Goal: Communication & Community: Answer question/provide support

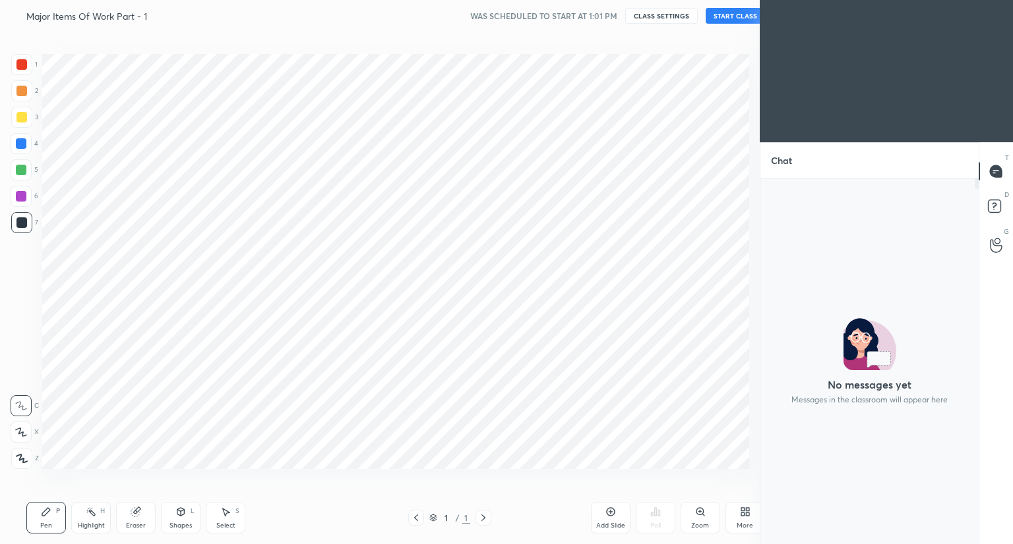
scroll to position [65458, 65212]
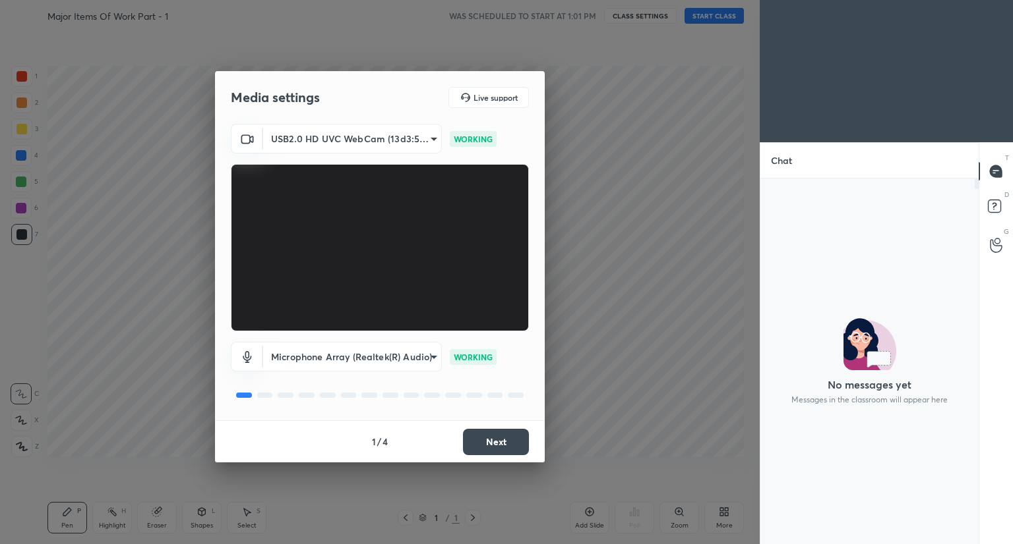
click at [496, 447] on button "Next" at bounding box center [496, 442] width 66 height 26
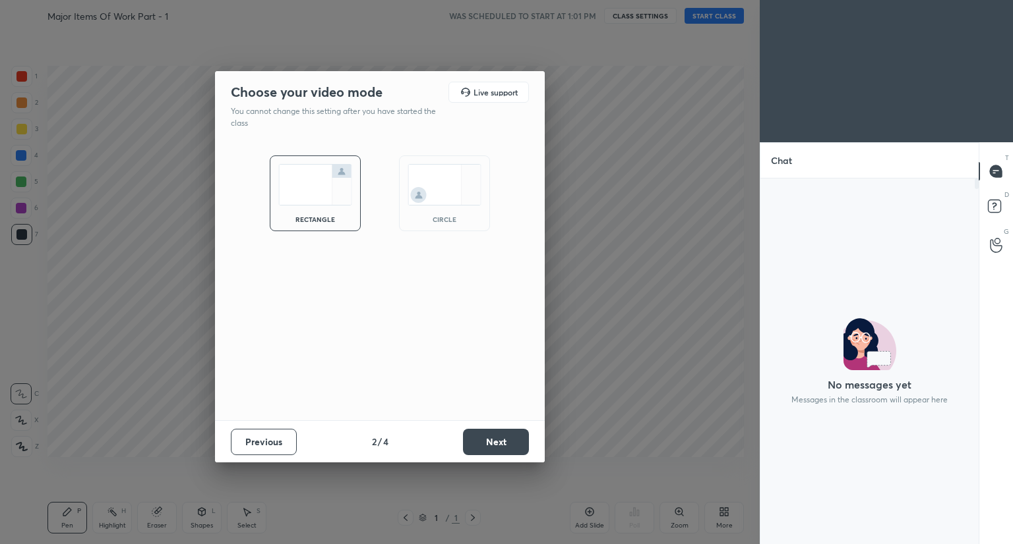
click at [496, 447] on button "Next" at bounding box center [496, 442] width 66 height 26
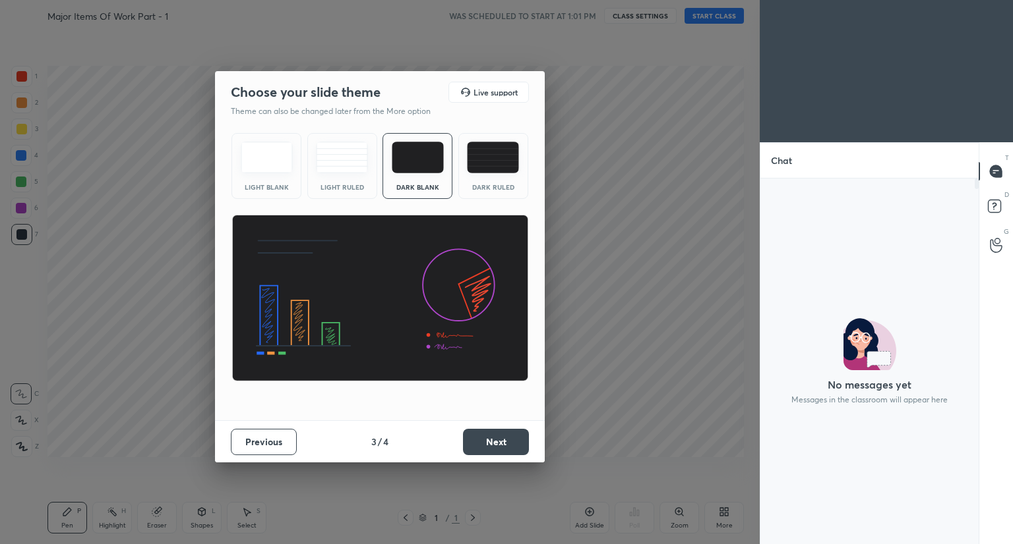
click at [496, 447] on button "Next" at bounding box center [496, 442] width 66 height 26
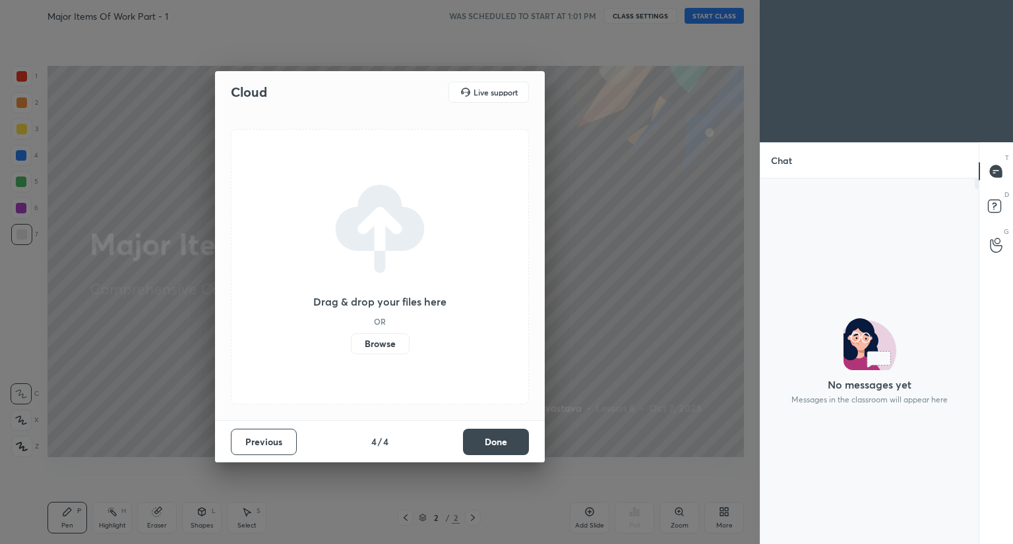
click at [504, 442] on button "Done" at bounding box center [496, 442] width 66 height 26
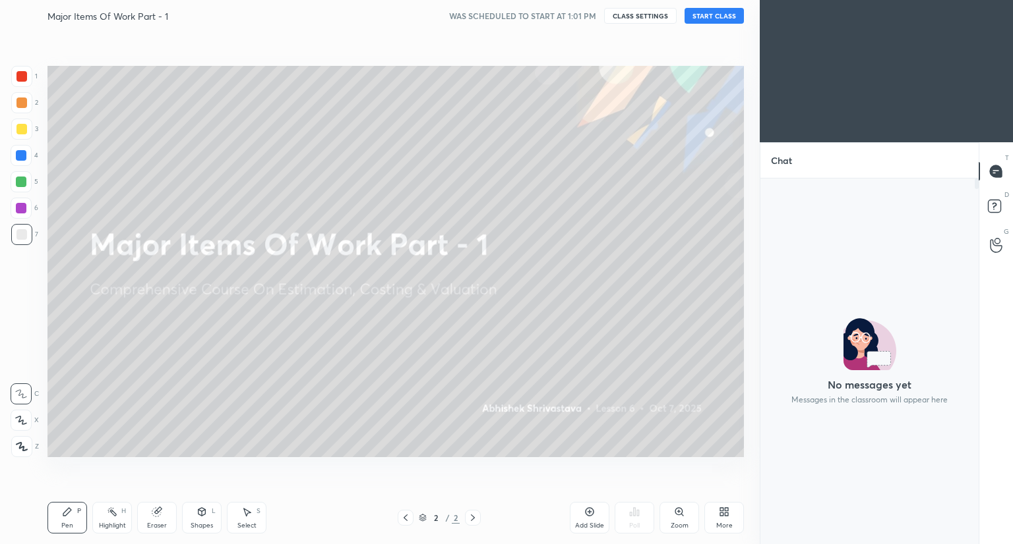
click at [715, 16] on button "START CLASS" at bounding box center [713, 16] width 59 height 16
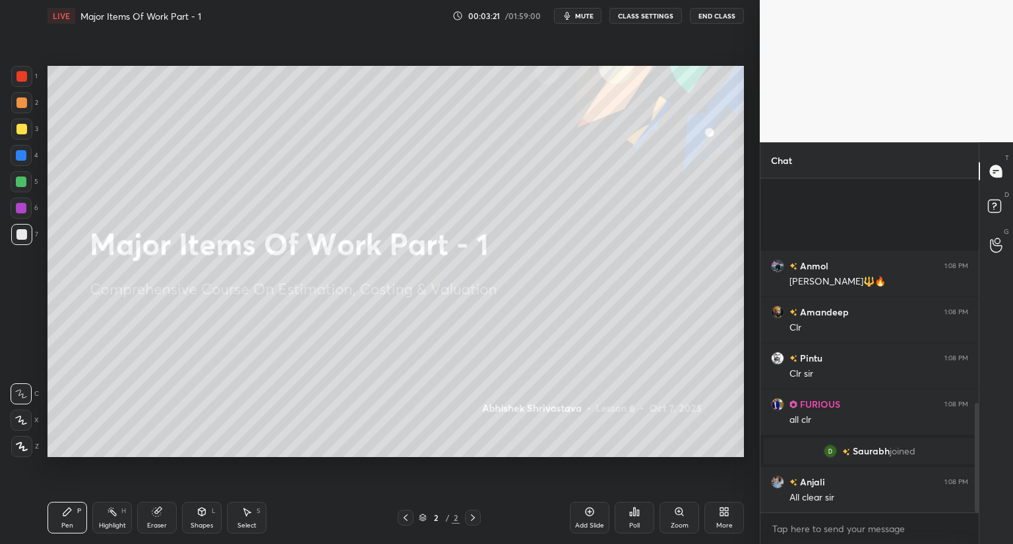
scroll to position [690, 0]
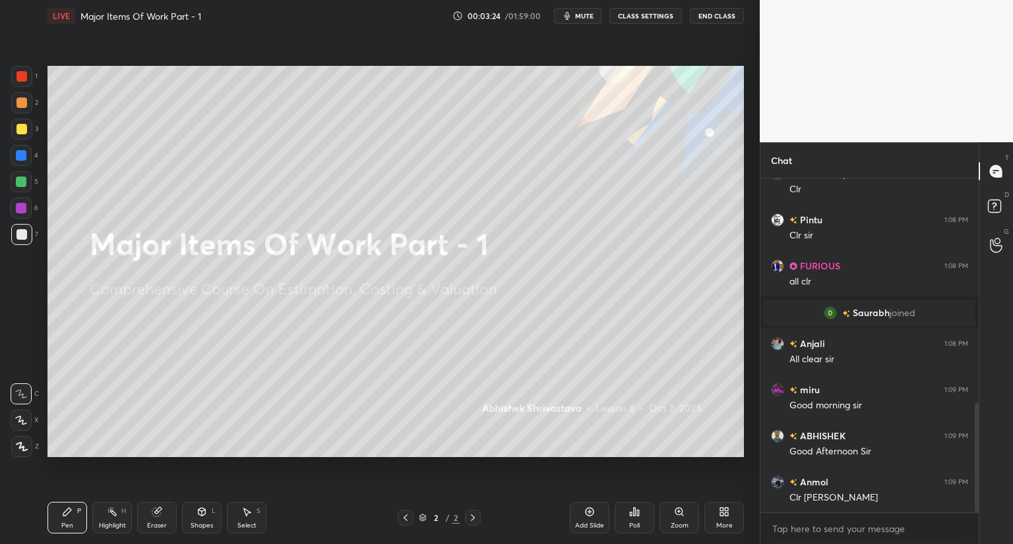
click at [728, 520] on div "More" at bounding box center [724, 518] width 40 height 32
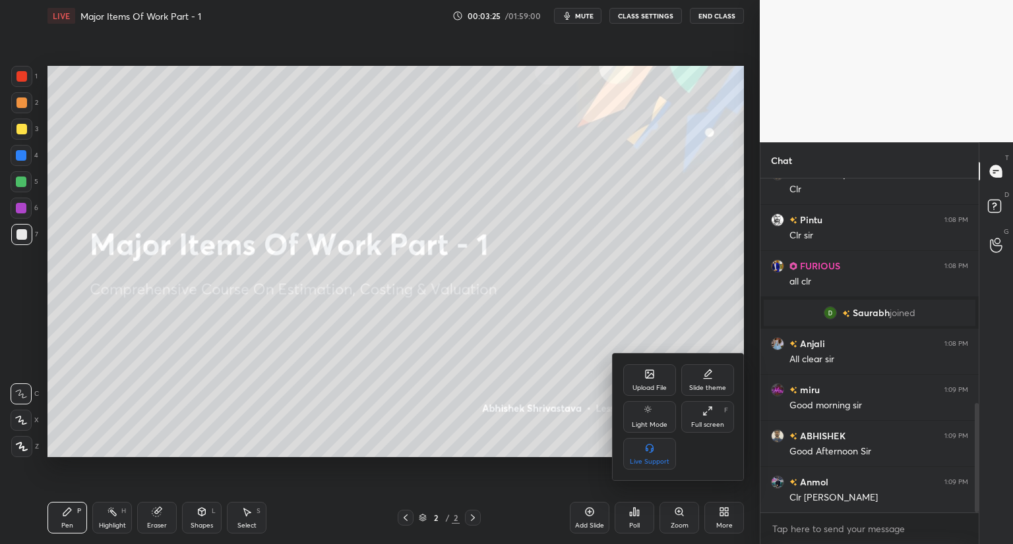
click at [653, 372] on icon at bounding box center [649, 374] width 8 height 8
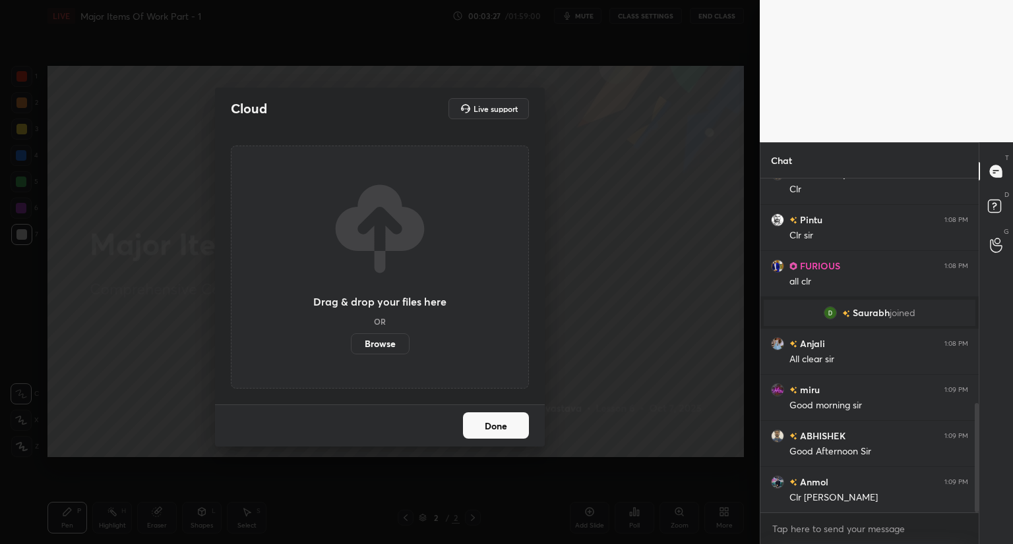
click at [390, 346] on label "Browse" at bounding box center [380, 344] width 59 height 21
click at [351, 346] on input "Browse" at bounding box center [351, 344] width 0 height 21
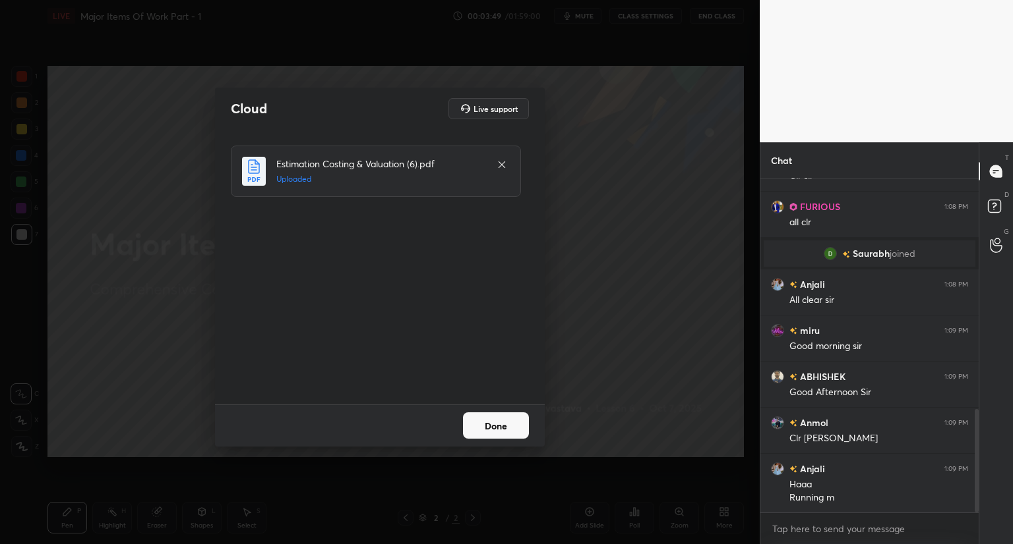
scroll to position [841, 0]
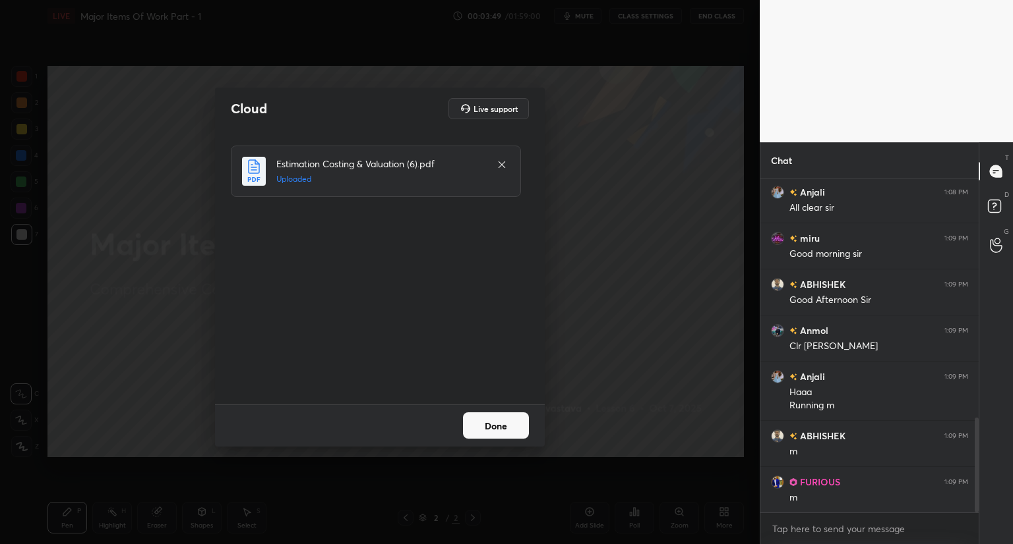
click at [500, 429] on button "Done" at bounding box center [496, 426] width 66 height 26
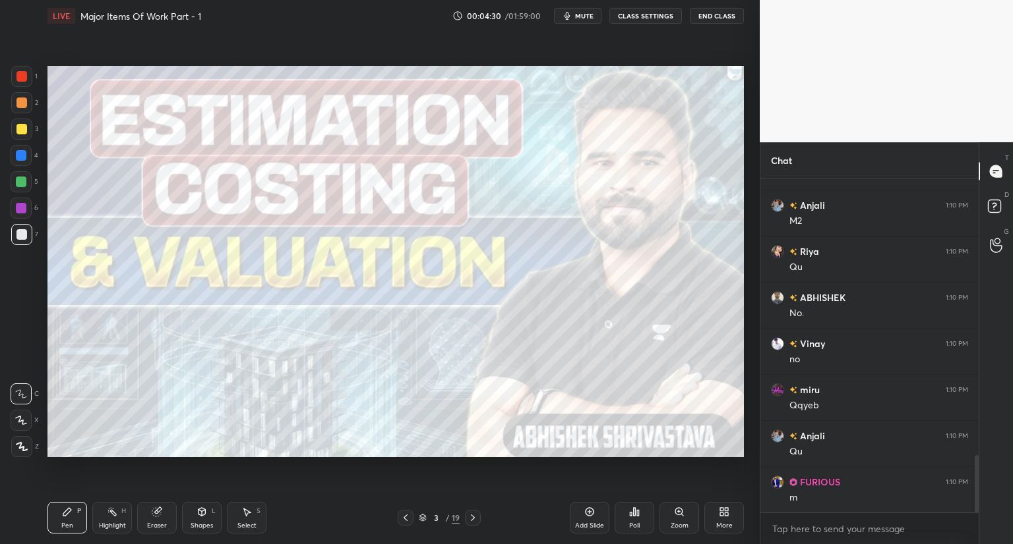
scroll to position [1672, 0]
click at [473, 517] on icon at bounding box center [473, 518] width 4 height 7
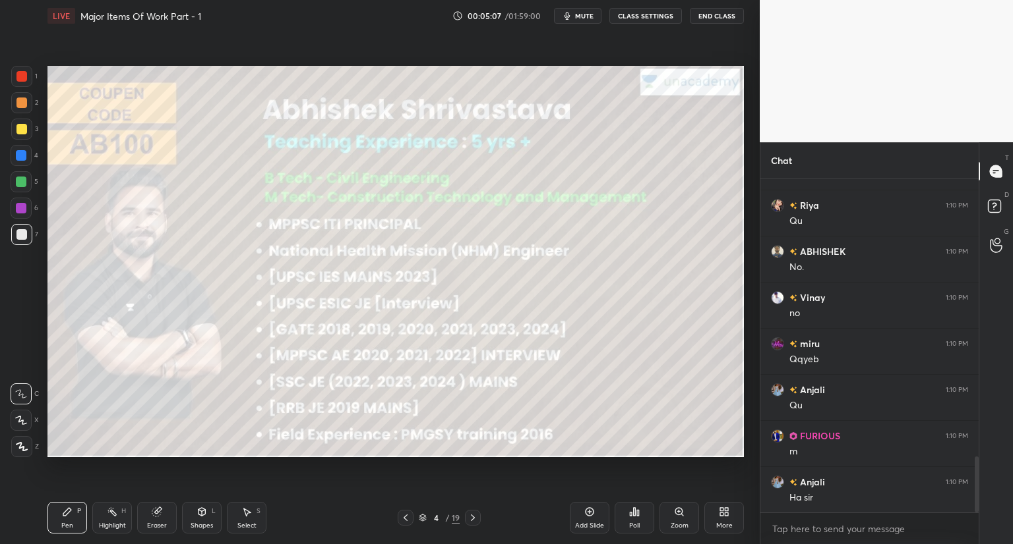
click at [475, 517] on icon at bounding box center [472, 518] width 11 height 11
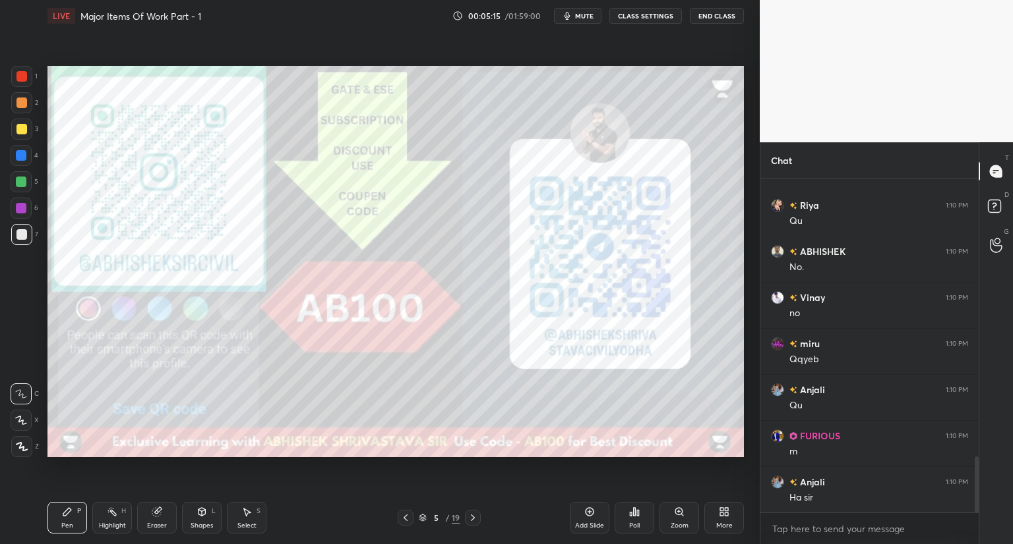
click at [471, 519] on icon at bounding box center [472, 518] width 11 height 11
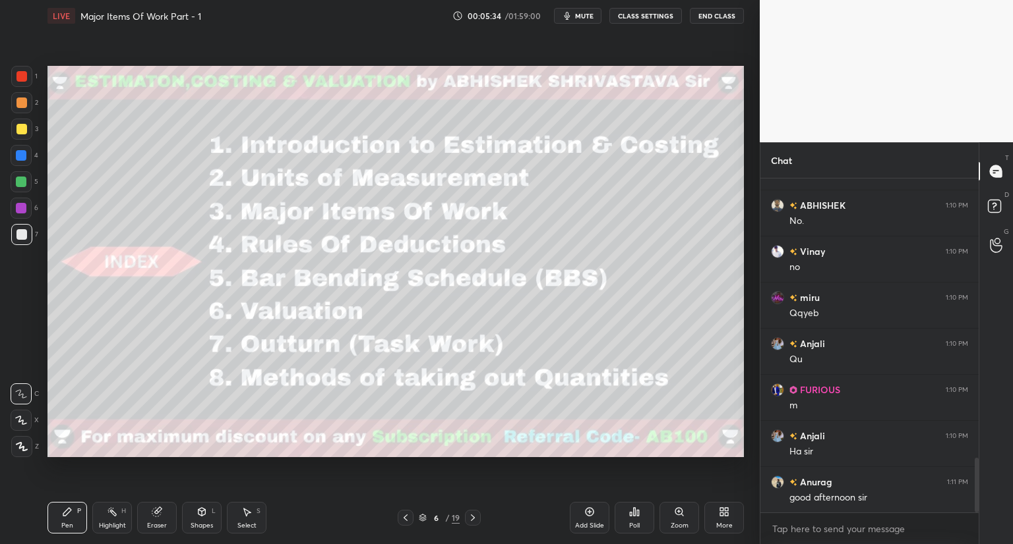
scroll to position [1764, 0]
click at [454, 508] on div "Pen P Highlight H Eraser Shapes L Select S 6 / 19 Add Slide Poll Zoom More" at bounding box center [395, 518] width 696 height 53
click at [469, 517] on icon at bounding box center [472, 518] width 11 height 11
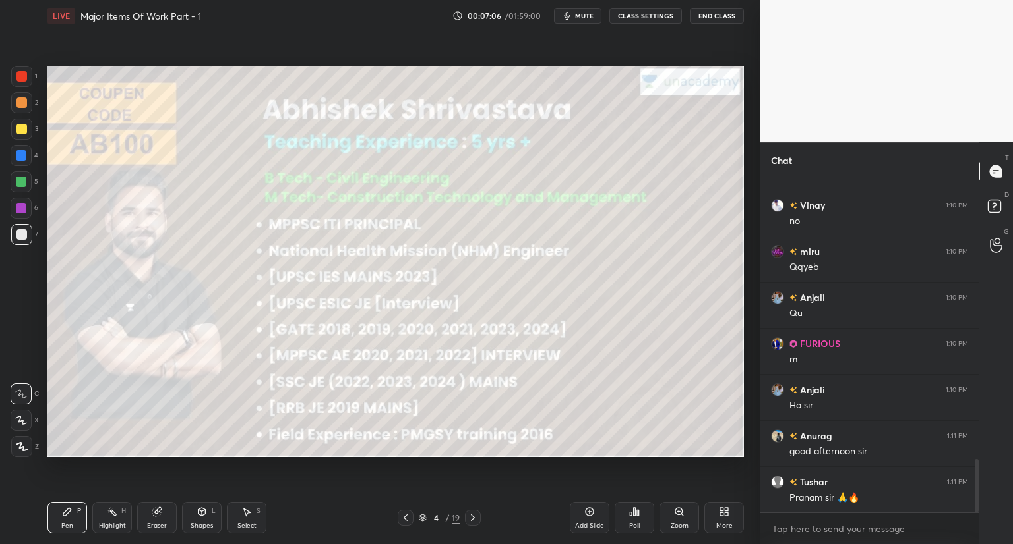
click at [423, 517] on icon at bounding box center [423, 518] width 8 height 8
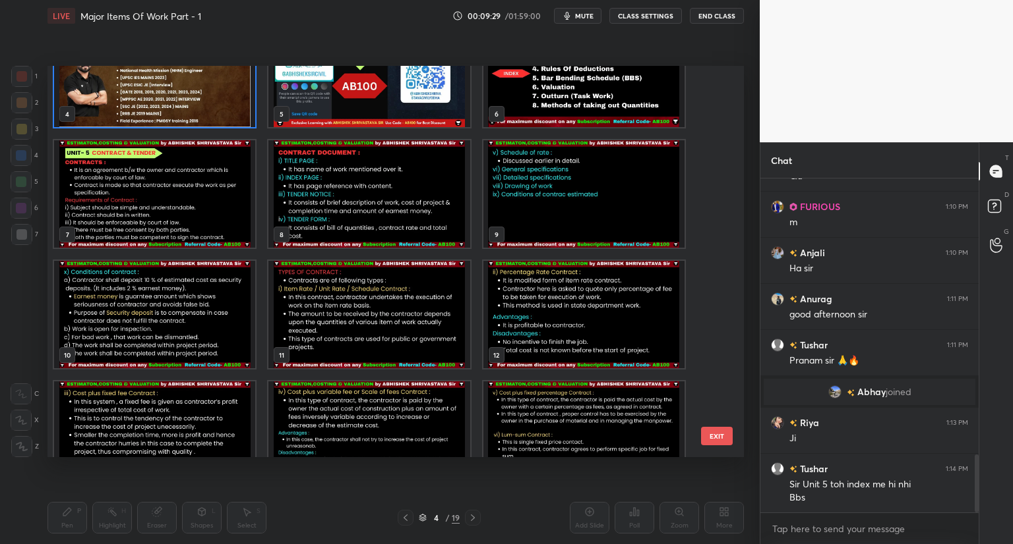
scroll to position [1648, 0]
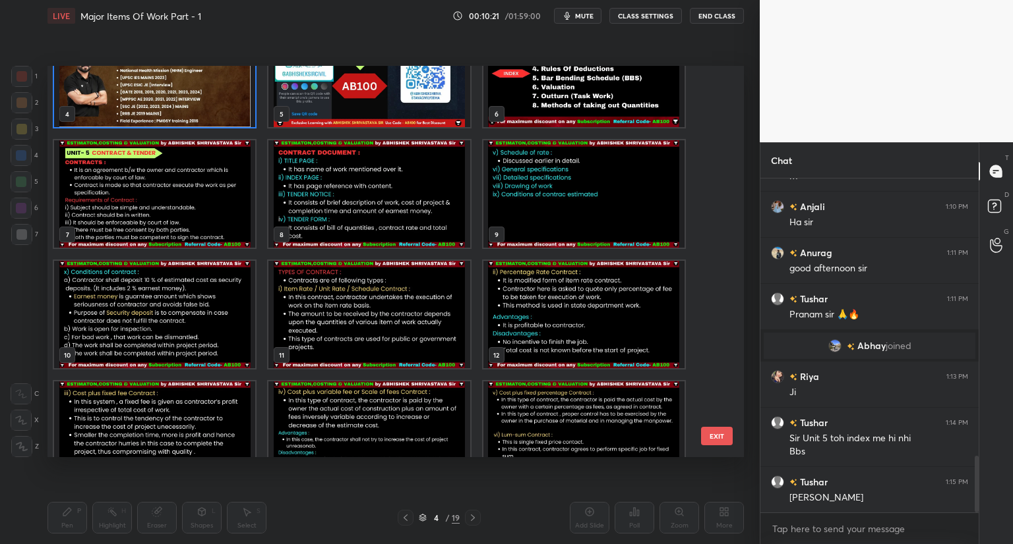
click at [165, 218] on img "grid" at bounding box center [154, 193] width 201 height 107
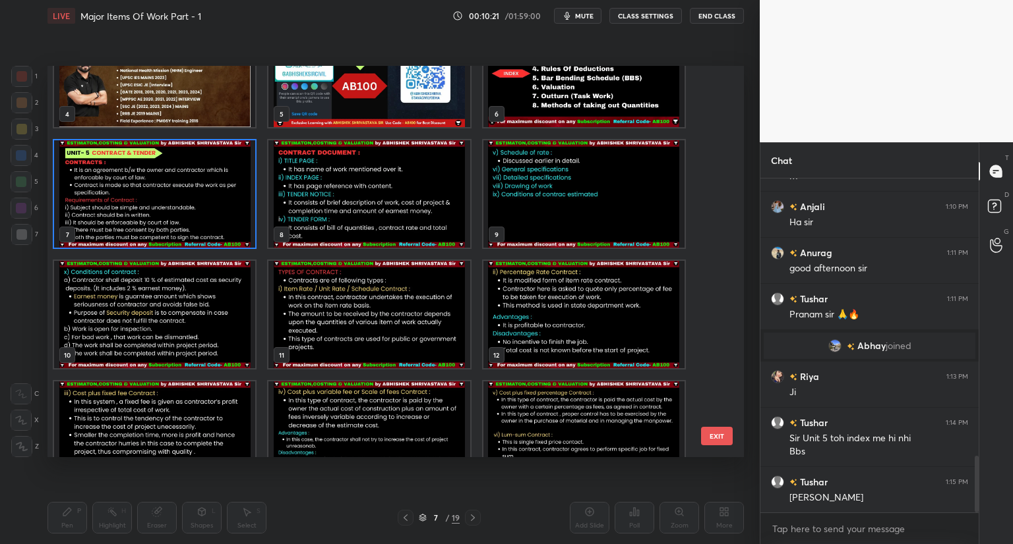
click at [165, 218] on img "grid" at bounding box center [154, 193] width 201 height 107
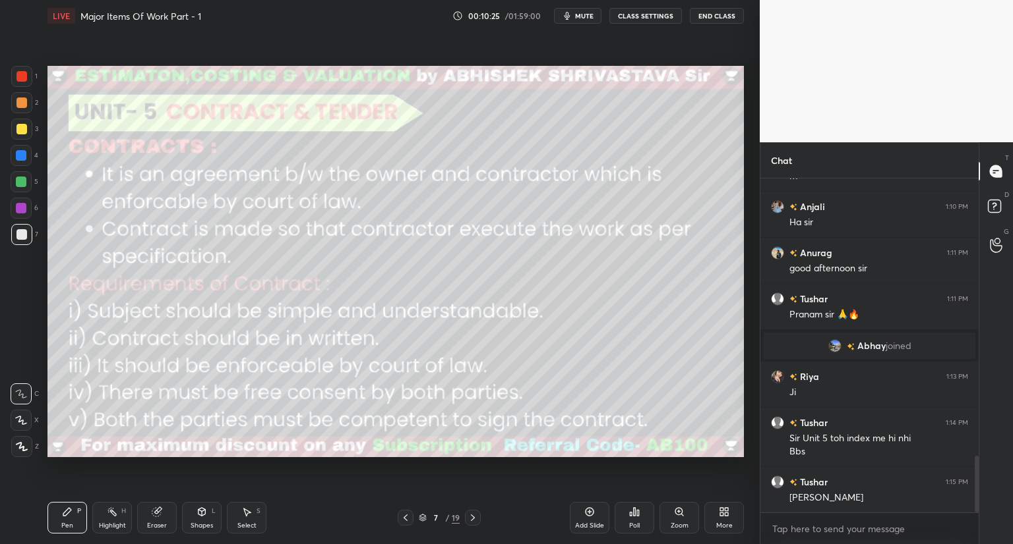
click at [23, 413] on div at bounding box center [21, 420] width 21 height 21
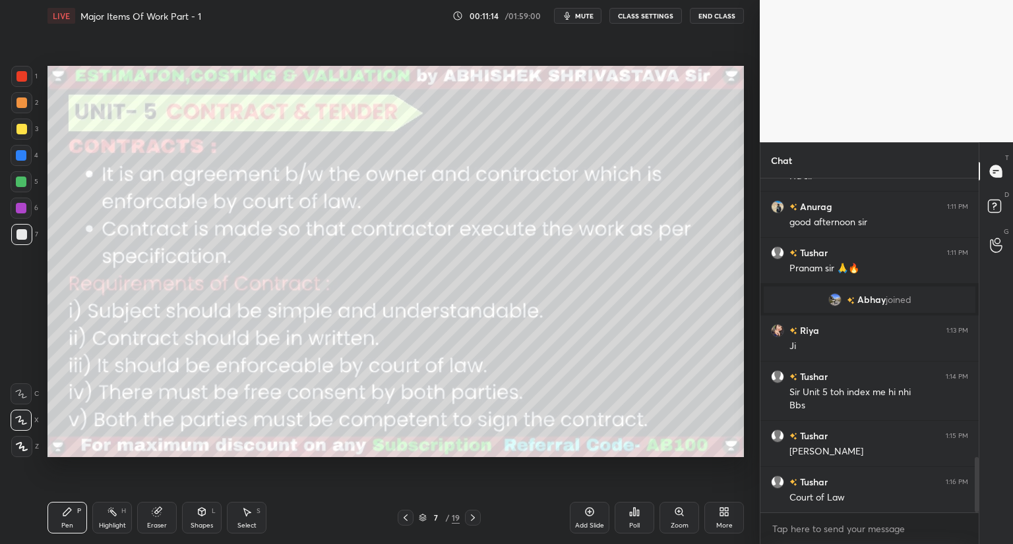
scroll to position [1740, 0]
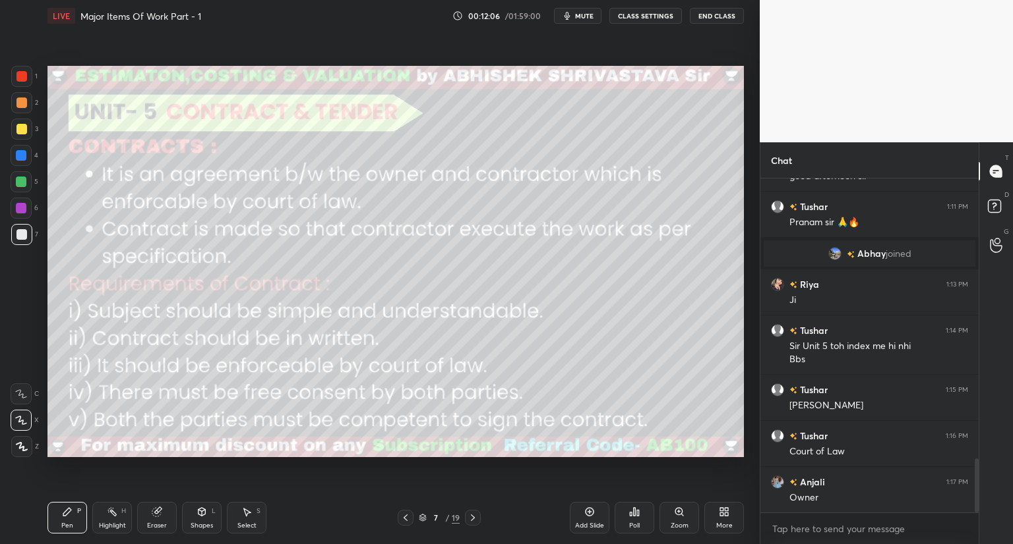
click at [148, 519] on div "Eraser" at bounding box center [157, 518] width 40 height 32
click at [24, 449] on span "Erase all" at bounding box center [21, 446] width 20 height 9
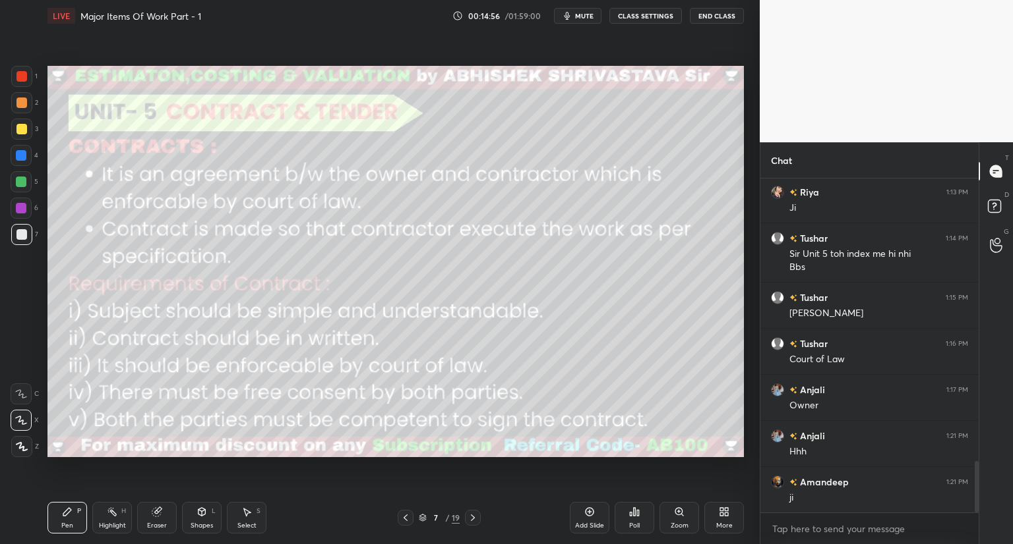
scroll to position [1879, 0]
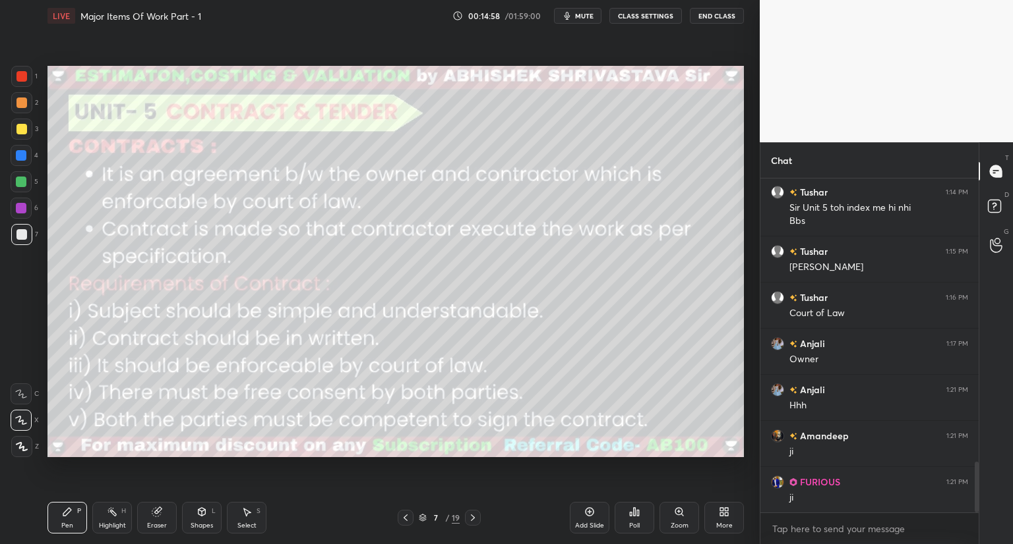
click at [577, 16] on button "mute" at bounding box center [577, 16] width 47 height 16
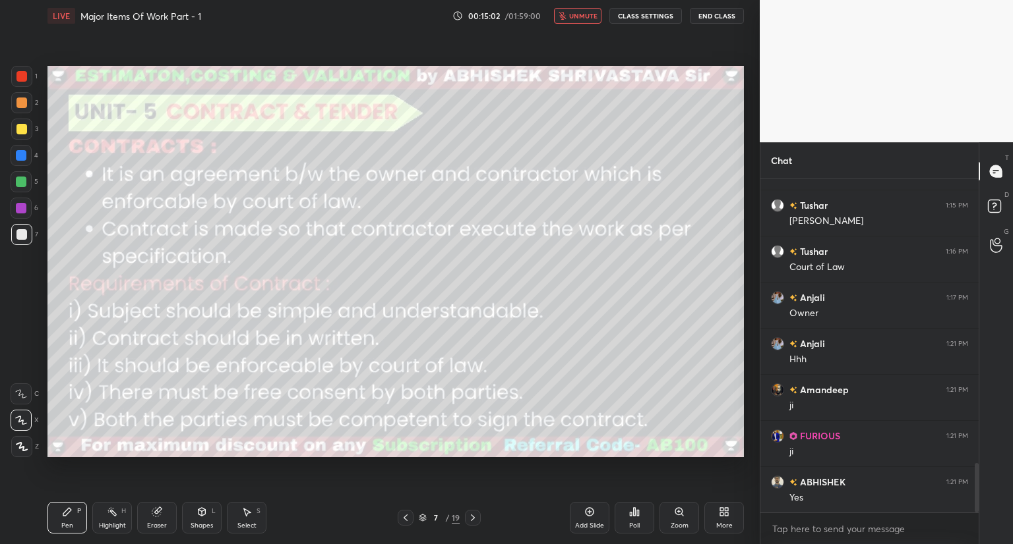
click at [577, 16] on span "unmute" at bounding box center [583, 15] width 28 height 9
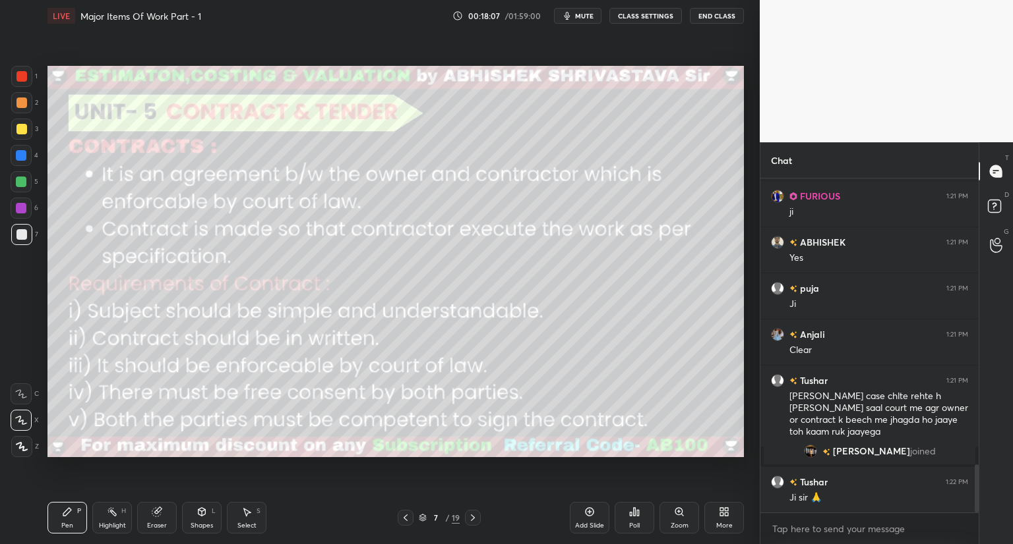
scroll to position [2040, 0]
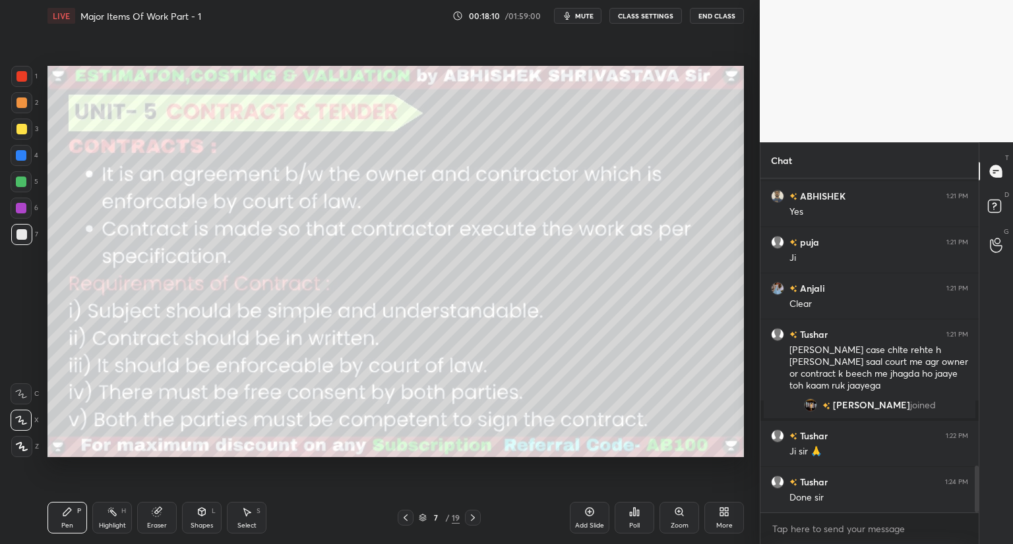
click at [417, 517] on div "7 / 19" at bounding box center [438, 518] width 83 height 16
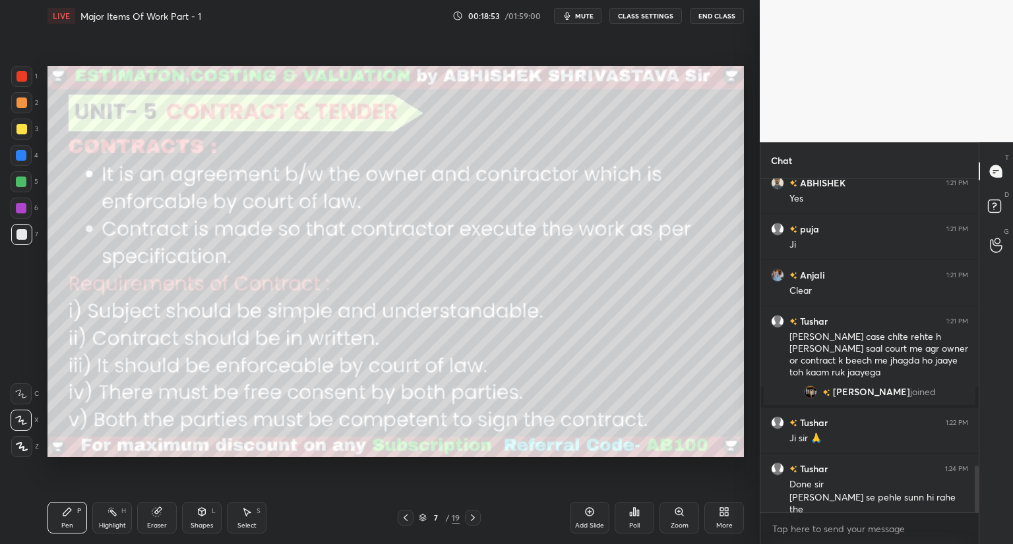
click at [421, 514] on icon at bounding box center [423, 518] width 8 height 8
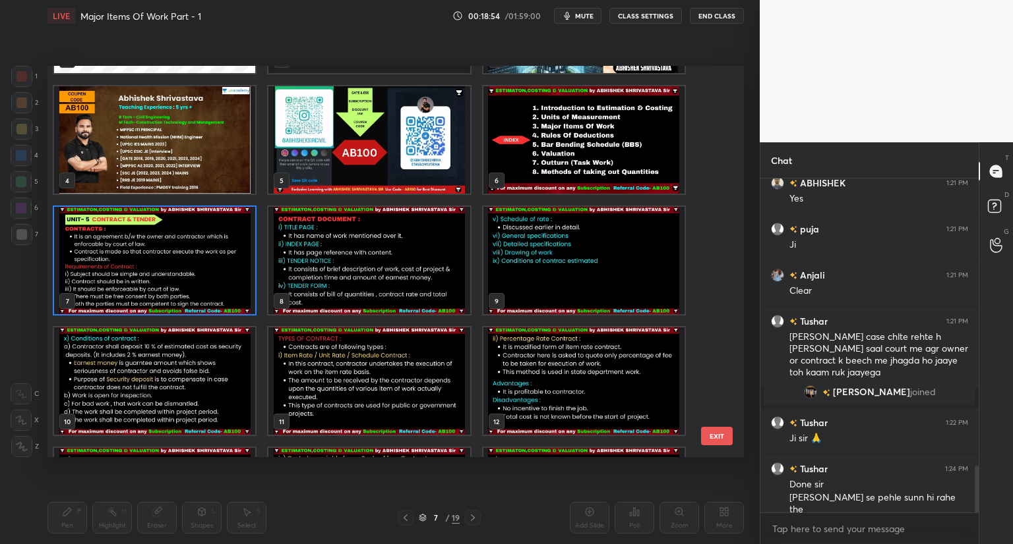
scroll to position [117, 0]
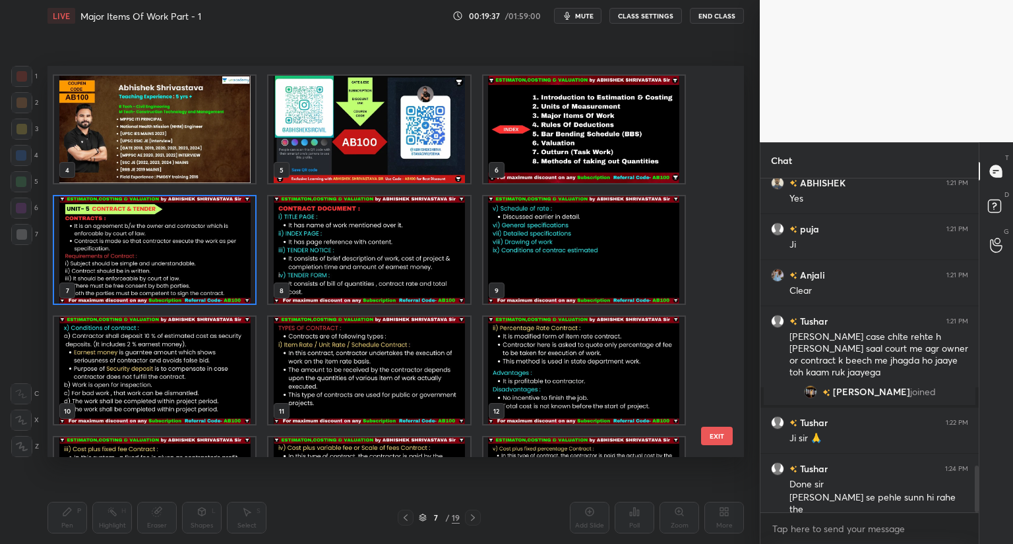
click at [518, 322] on img "grid" at bounding box center [583, 370] width 201 height 107
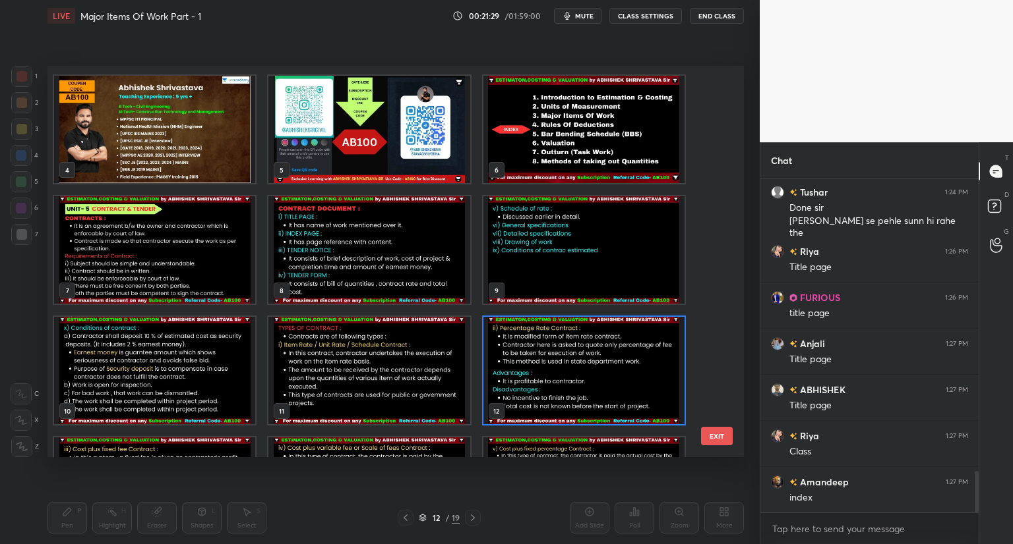
scroll to position [2376, 0]
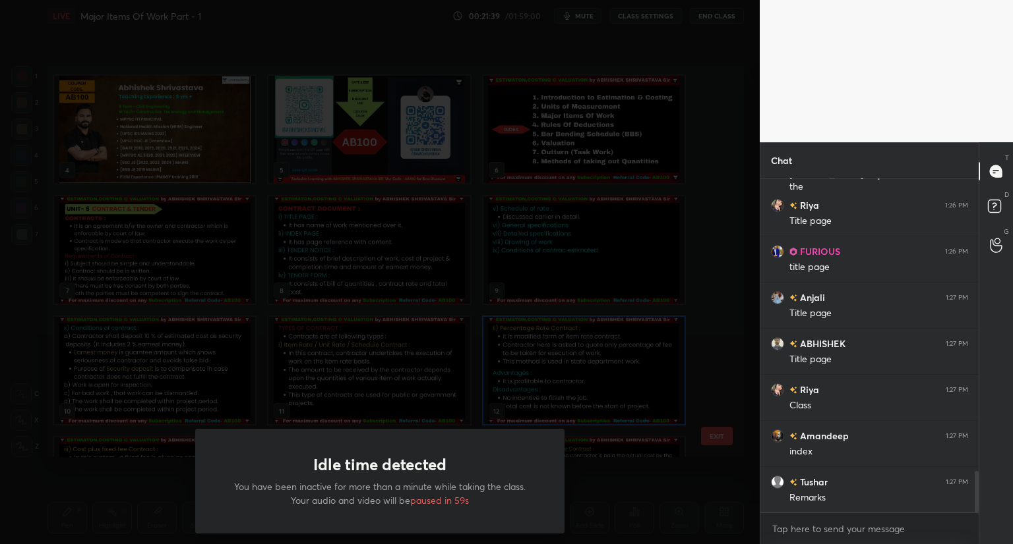
click at [518, 322] on div "Idle time detected You have been inactive for more than a minute while taking t…" at bounding box center [379, 272] width 759 height 544
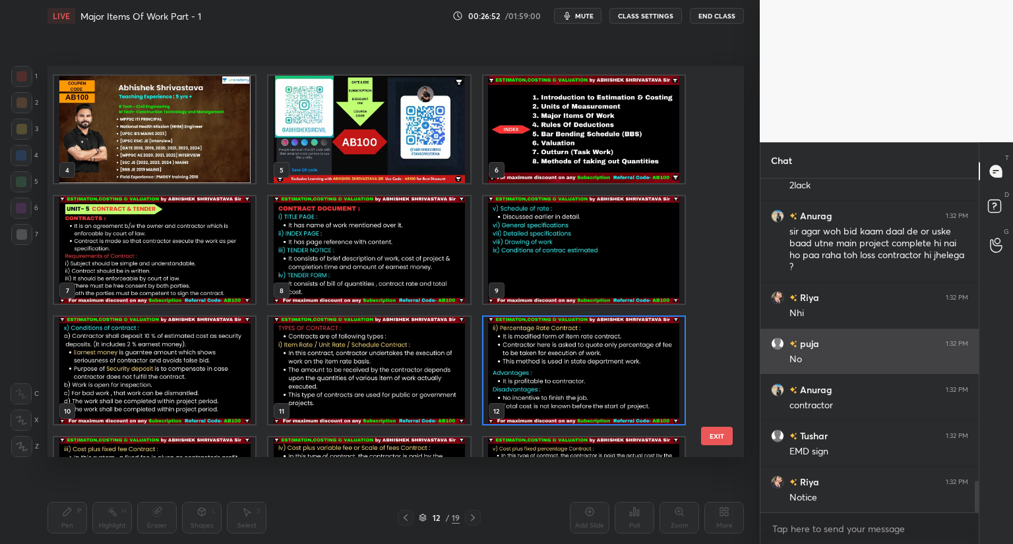
scroll to position [3147, 0]
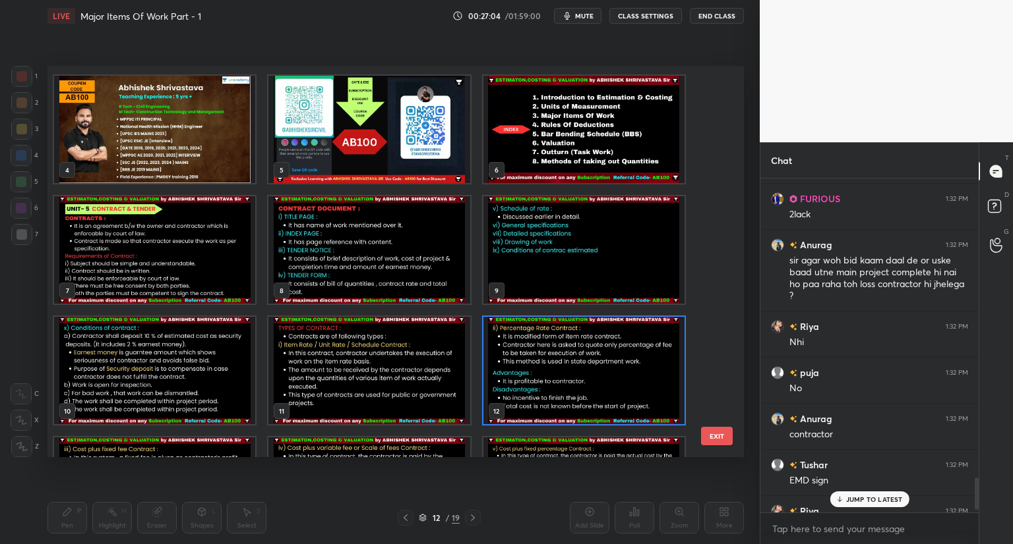
click at [875, 499] on p "JUMP TO LATEST" at bounding box center [874, 500] width 57 height 8
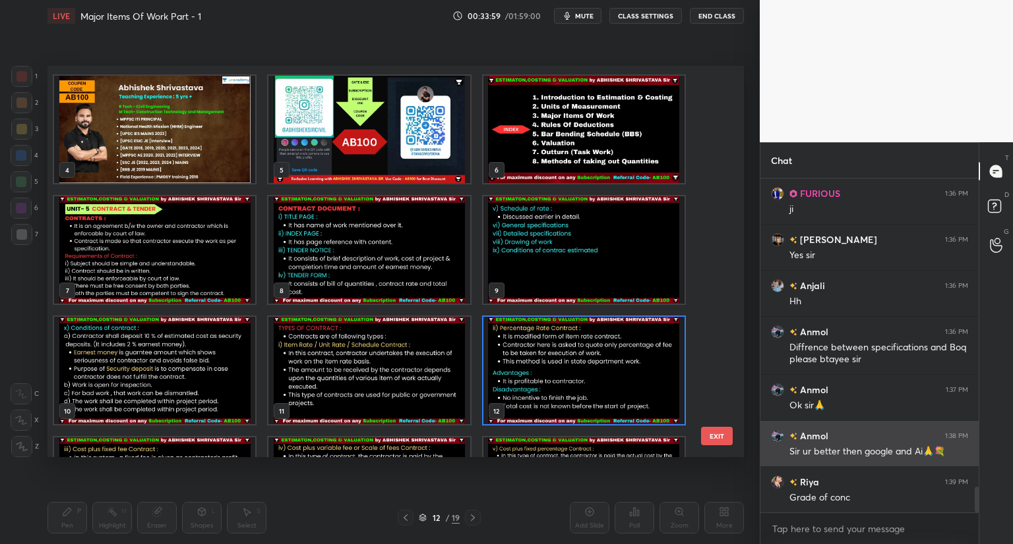
scroll to position [4055, 0]
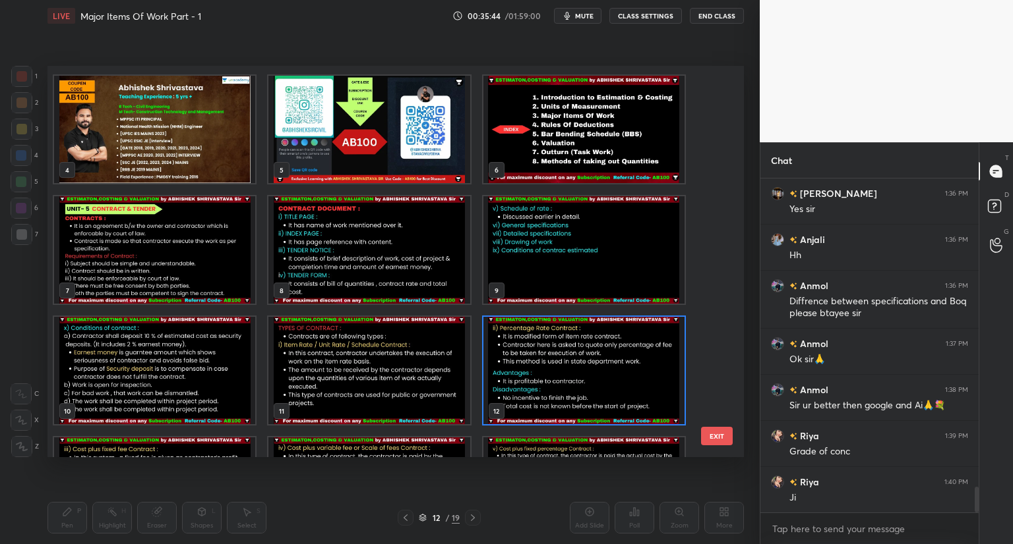
click at [413, 254] on img "grid" at bounding box center [368, 249] width 201 height 107
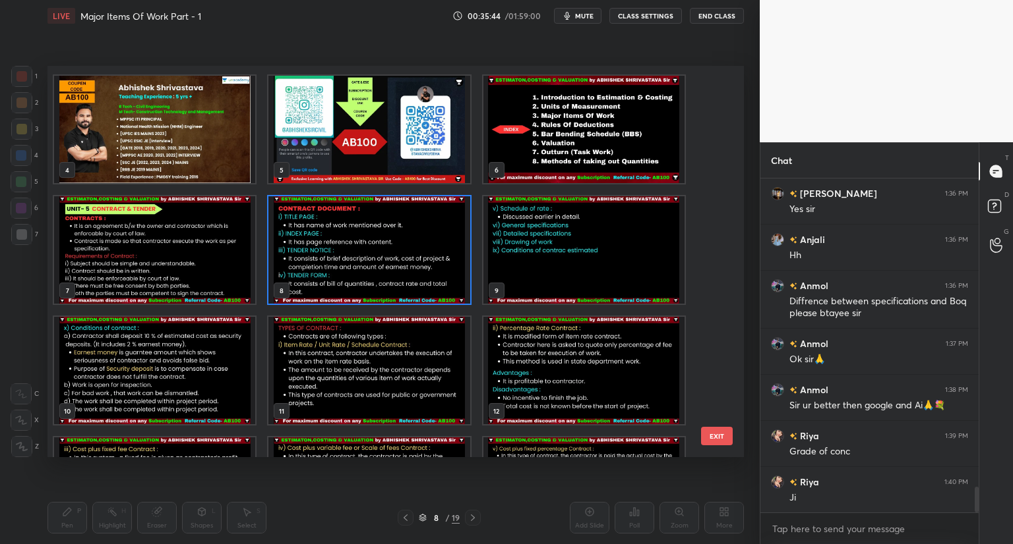
click at [413, 254] on img "grid" at bounding box center [368, 249] width 201 height 107
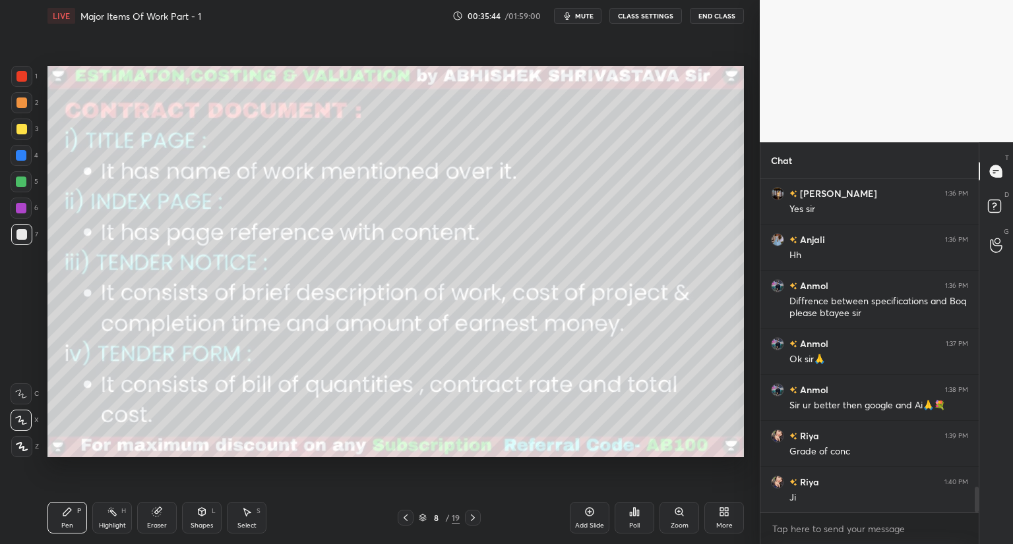
click at [413, 254] on img "grid" at bounding box center [368, 249] width 201 height 107
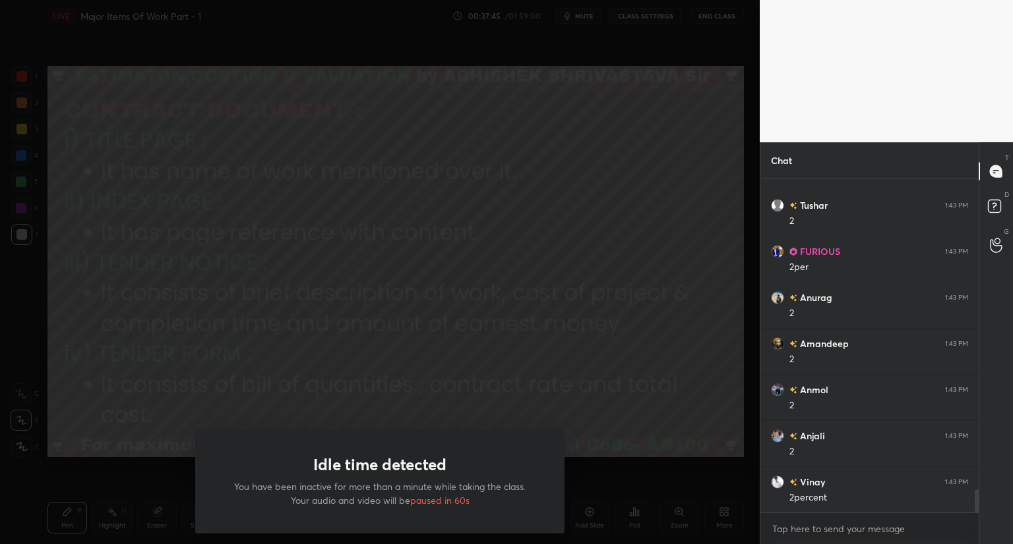
scroll to position [4609, 0]
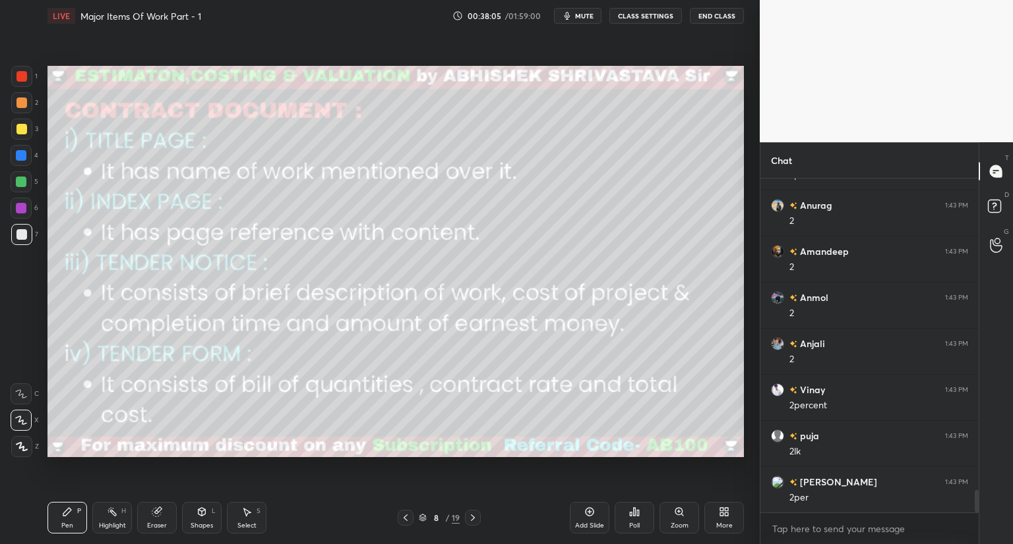
click at [26, 241] on div at bounding box center [21, 234] width 21 height 21
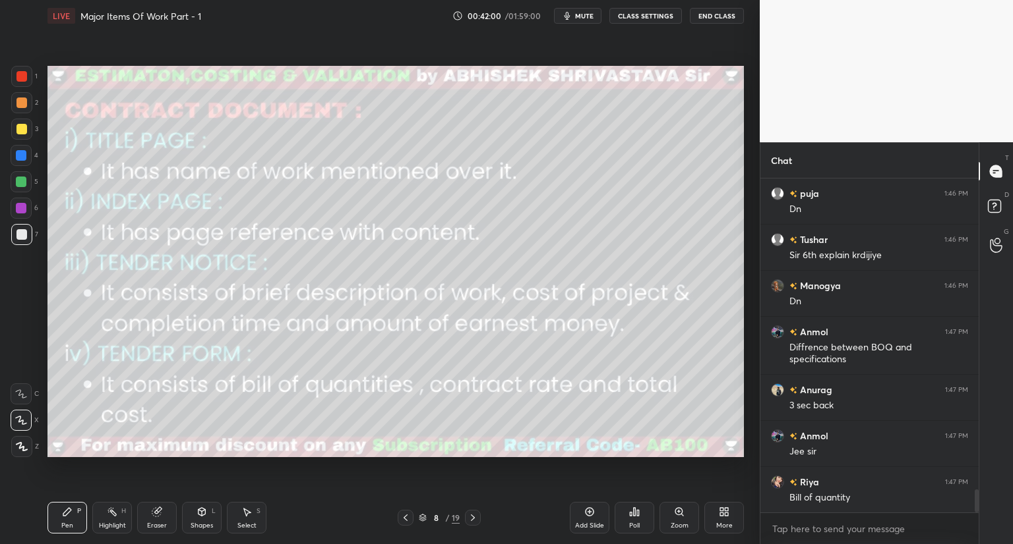
scroll to position [4519, 0]
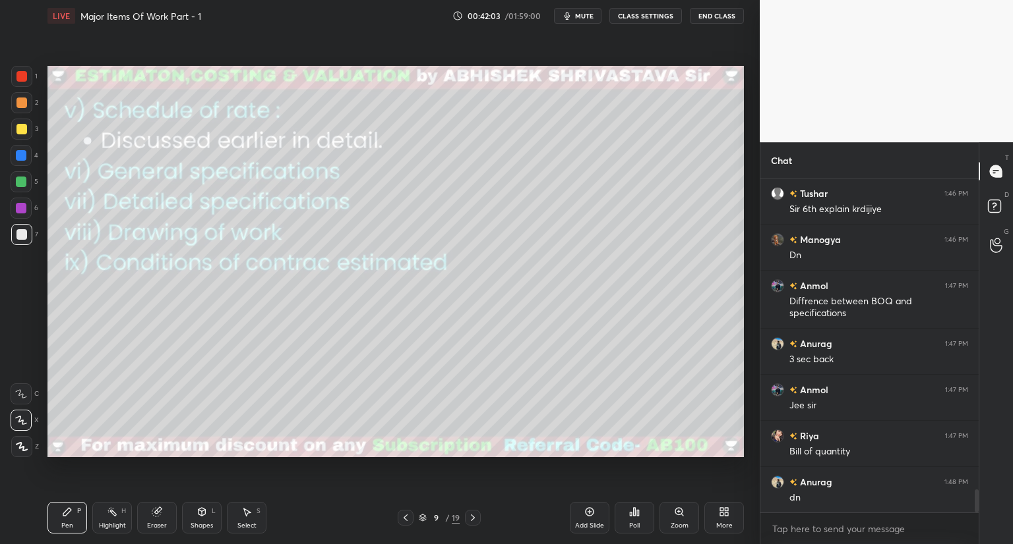
click at [427, 512] on div "9 / 19" at bounding box center [439, 518] width 41 height 12
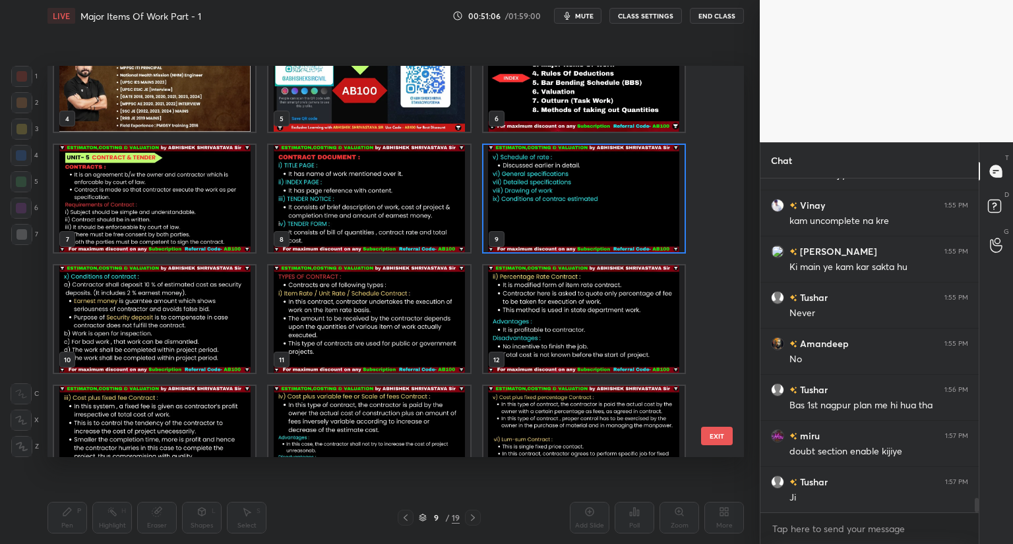
scroll to position [7260, 0]
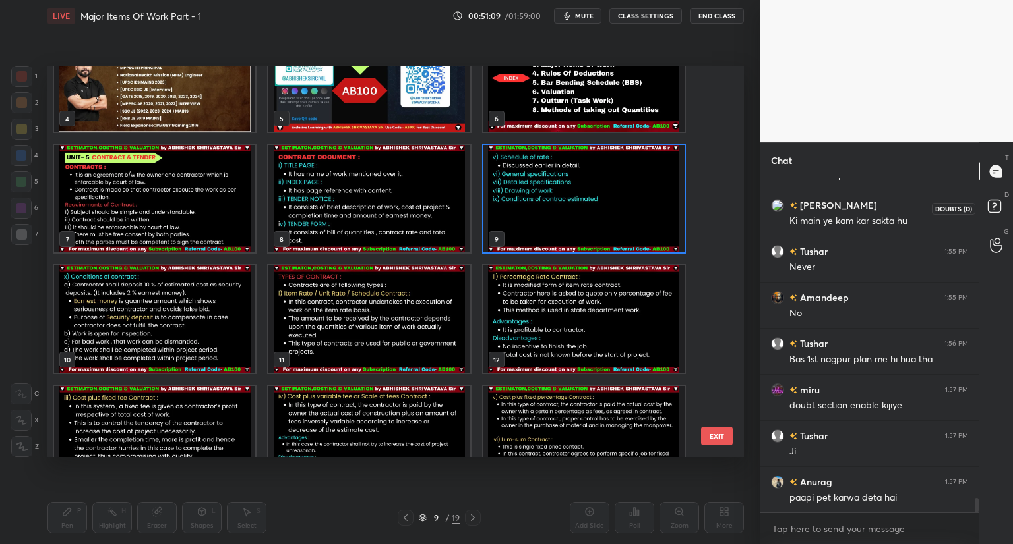
click at [992, 208] on rect at bounding box center [993, 206] width 13 height 13
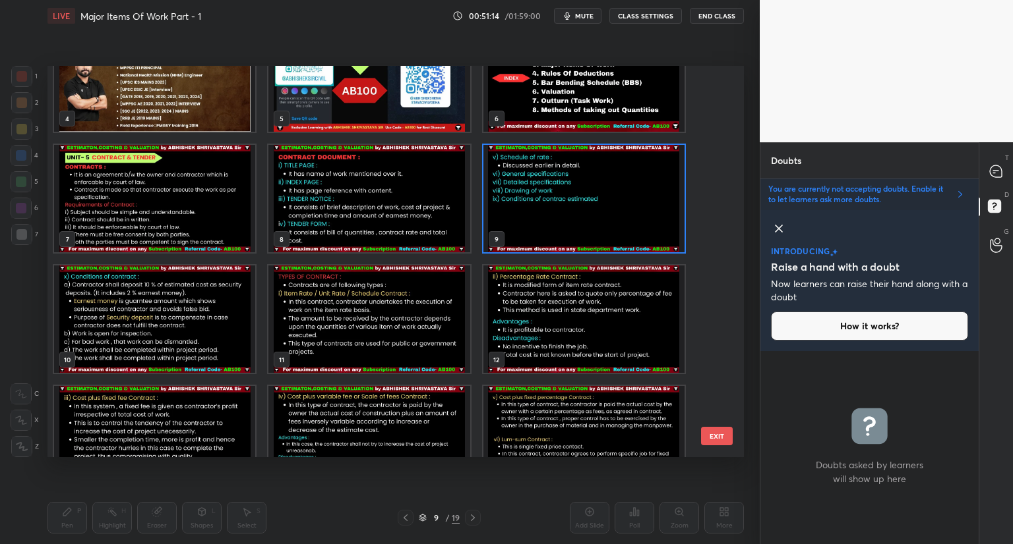
click at [957, 191] on icon at bounding box center [960, 194] width 11 height 11
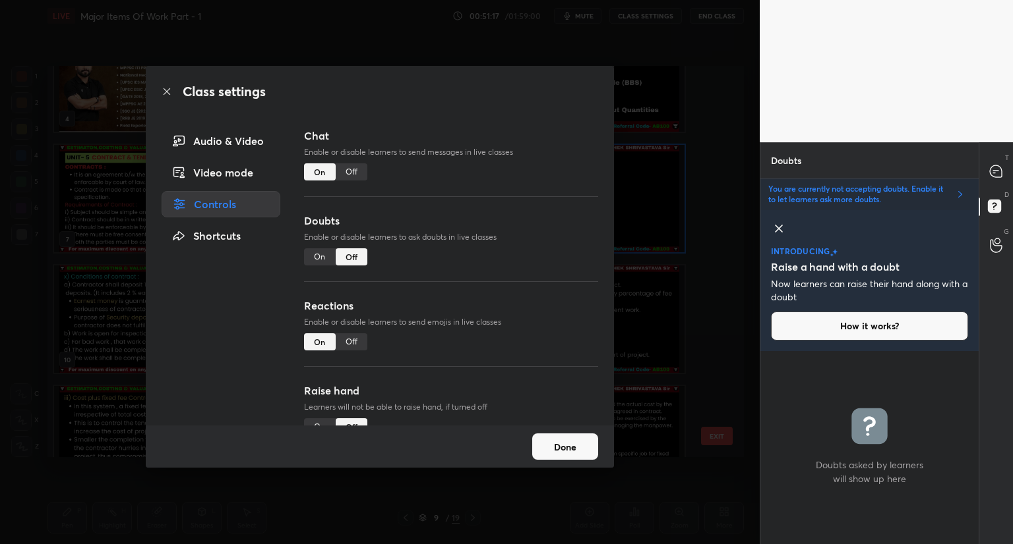
click at [313, 264] on div "On" at bounding box center [320, 257] width 32 height 17
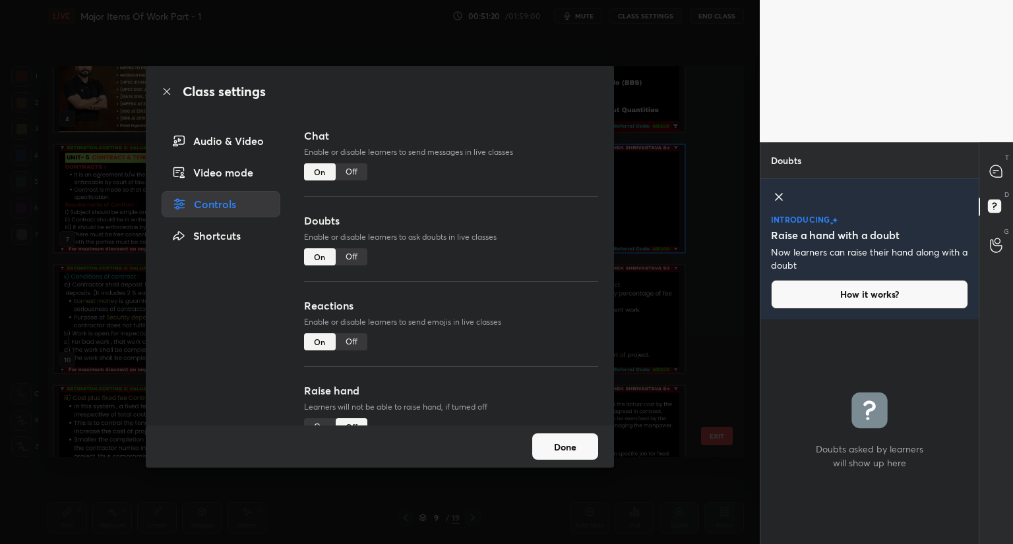
click at [577, 444] on button "Done" at bounding box center [565, 447] width 66 height 26
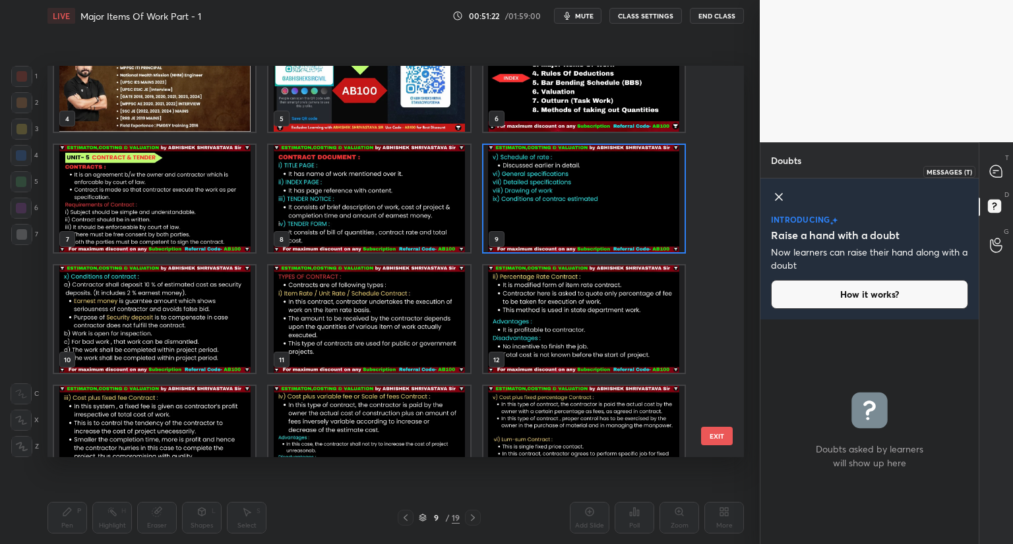
click at [992, 162] on div at bounding box center [996, 172] width 26 height 24
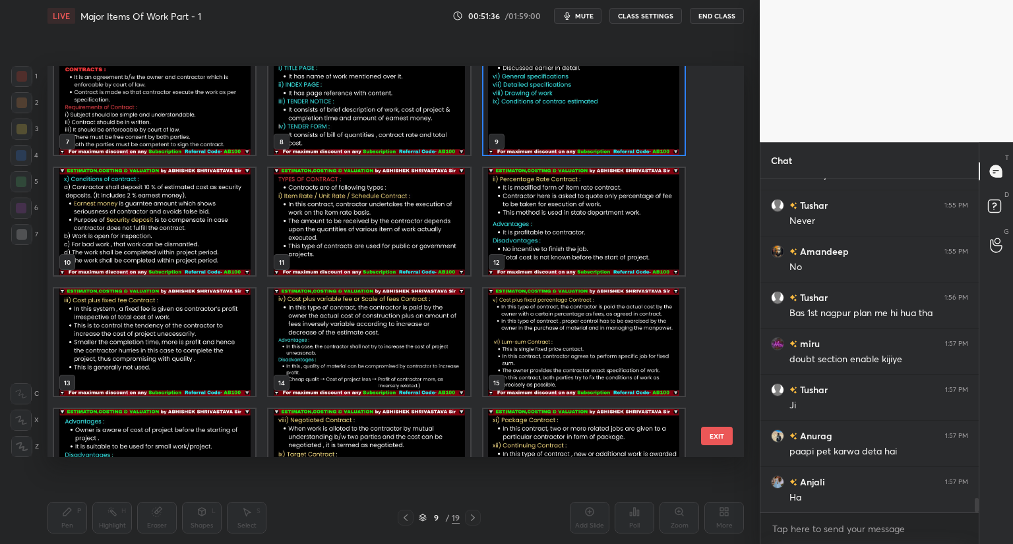
scroll to position [7557, 0]
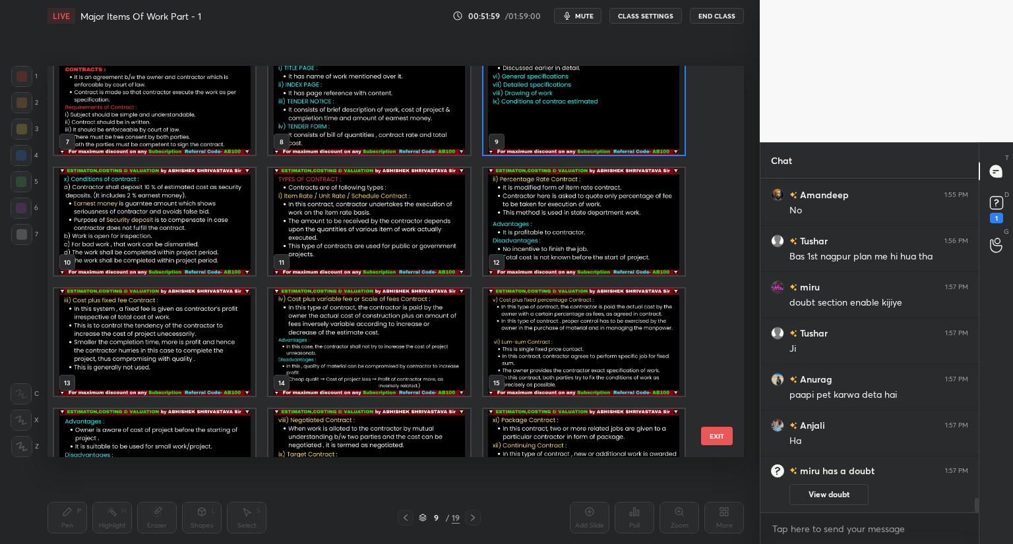
click at [144, 251] on img "grid" at bounding box center [154, 221] width 201 height 107
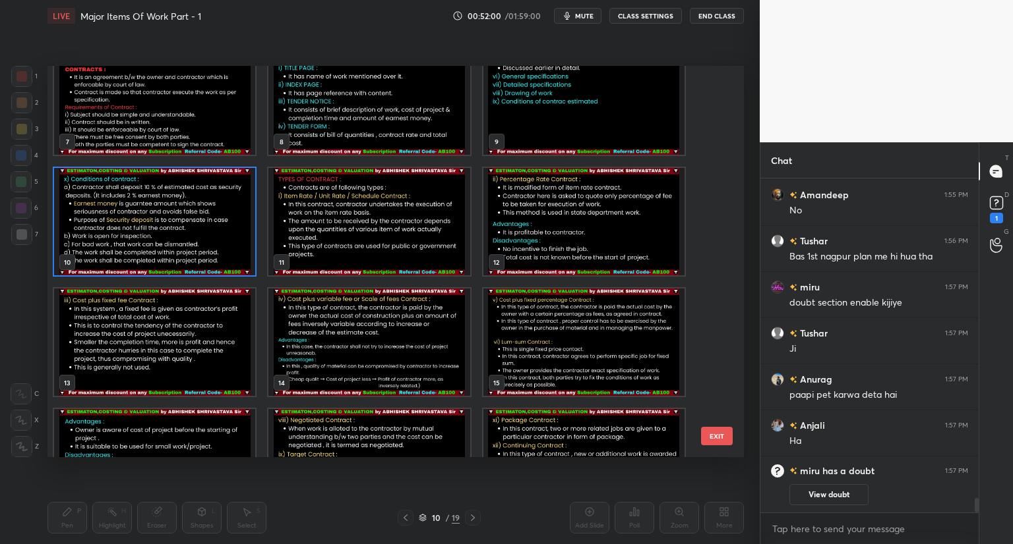
click at [144, 251] on img "grid" at bounding box center [154, 221] width 201 height 107
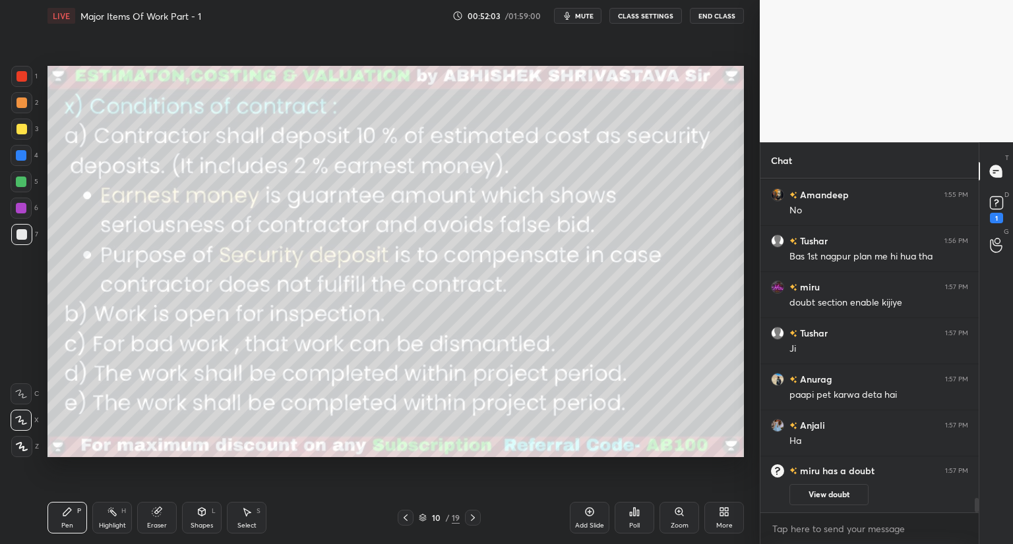
click at [401, 518] on icon at bounding box center [405, 518] width 11 height 11
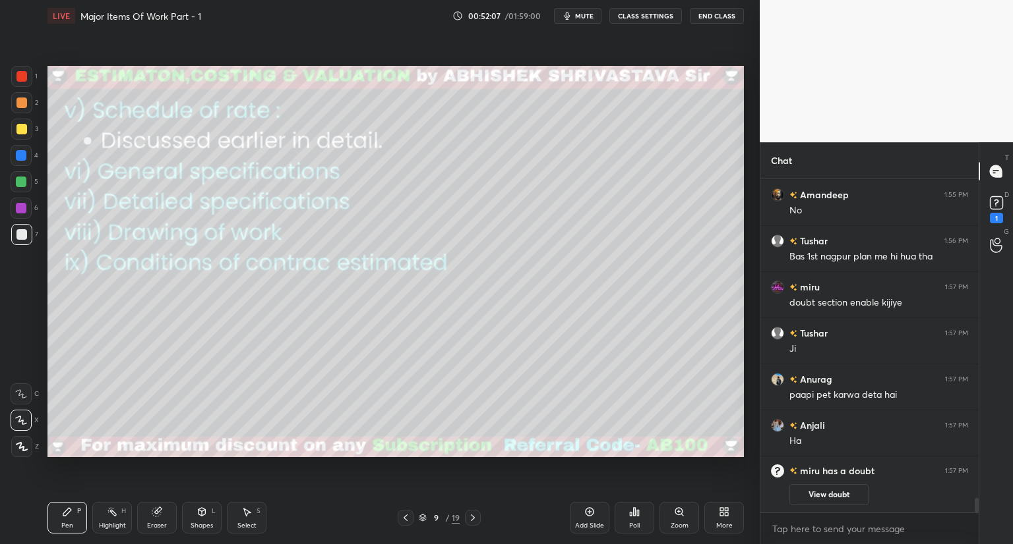
click at [473, 513] on icon at bounding box center [472, 518] width 11 height 11
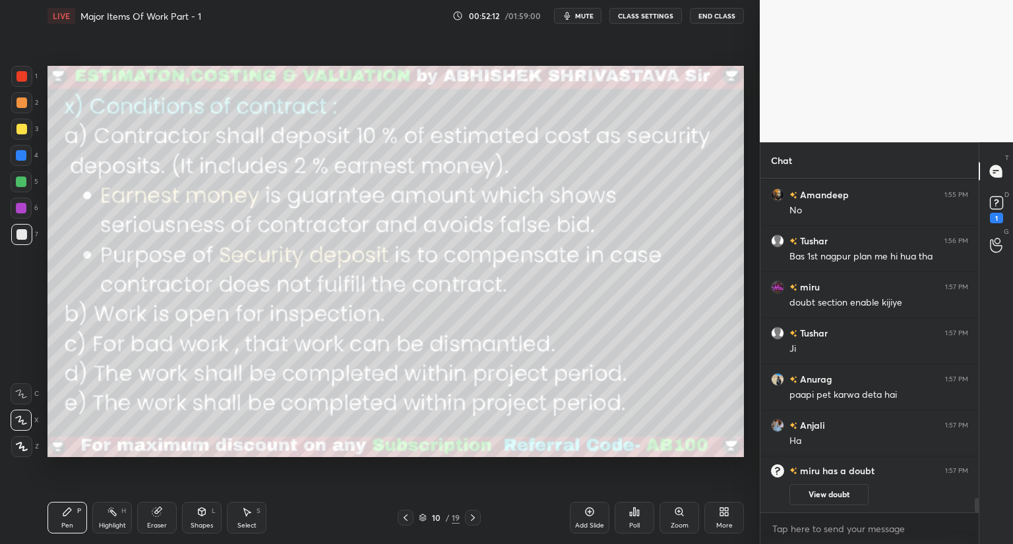
click at [405, 517] on icon at bounding box center [405, 518] width 4 height 7
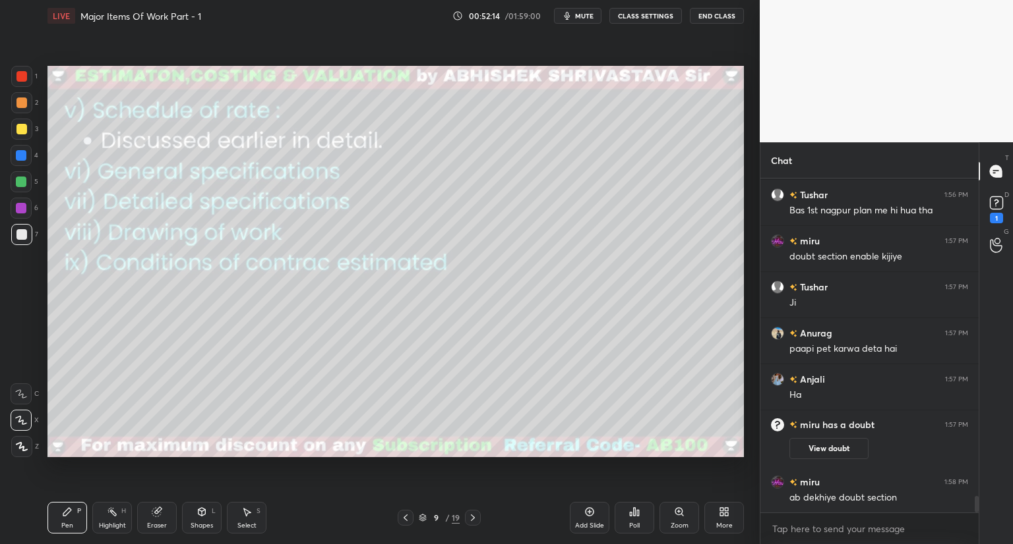
scroll to position [6334, 0]
click at [467, 513] on icon at bounding box center [472, 518] width 11 height 11
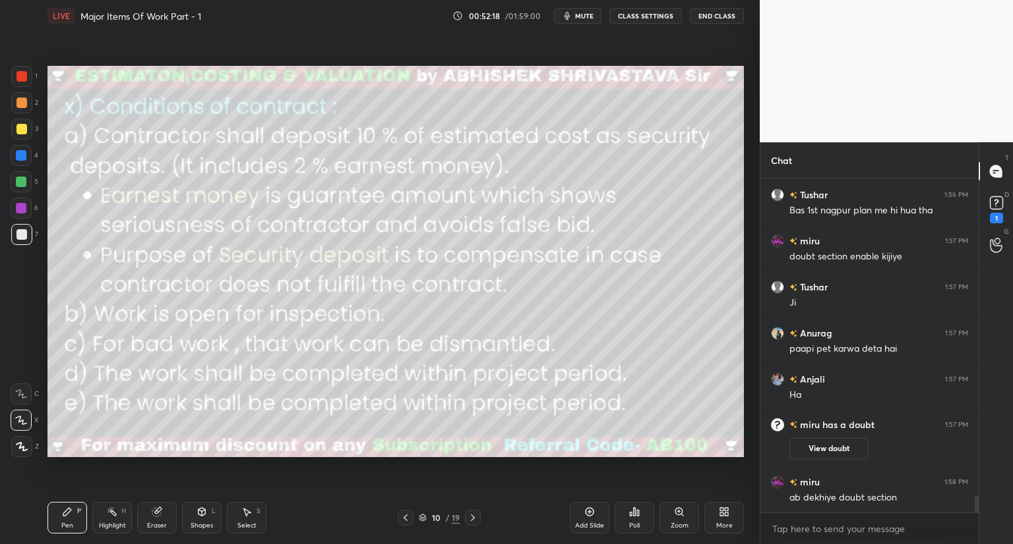
click at [467, 513] on icon at bounding box center [472, 518] width 11 height 11
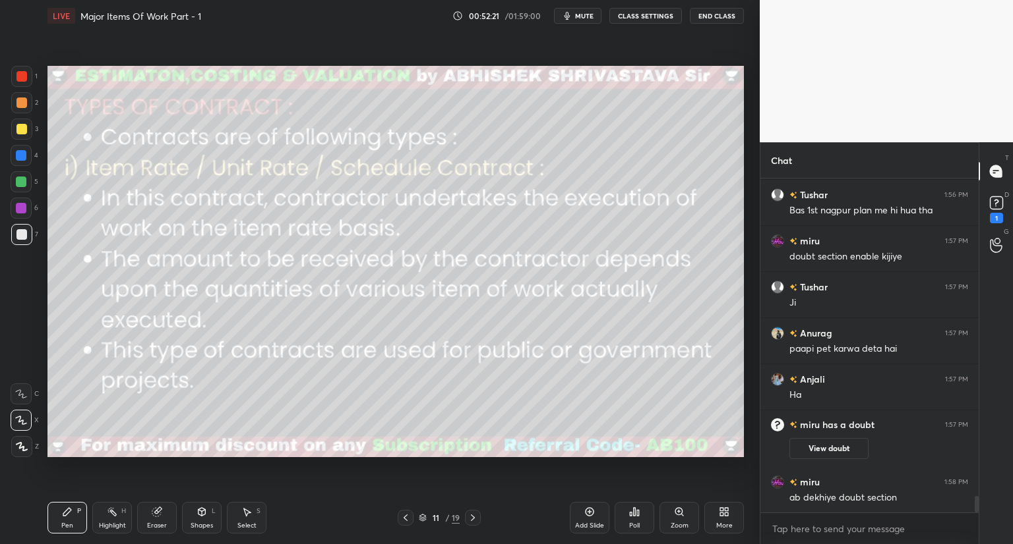
click at [406, 523] on icon at bounding box center [405, 518] width 11 height 11
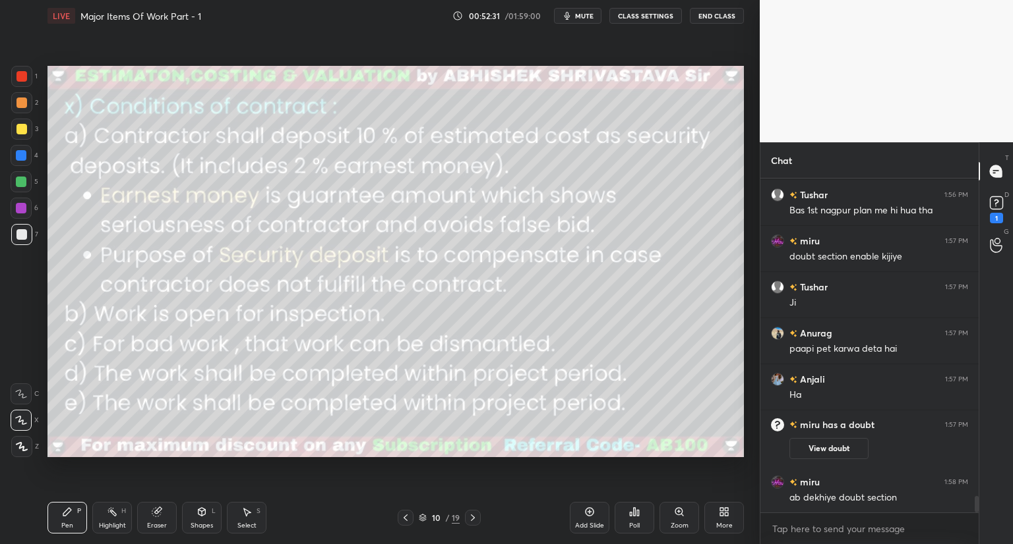
click at [838, 436] on div "View doubt" at bounding box center [878, 446] width 179 height 28
click at [838, 440] on button "View doubt" at bounding box center [828, 448] width 79 height 21
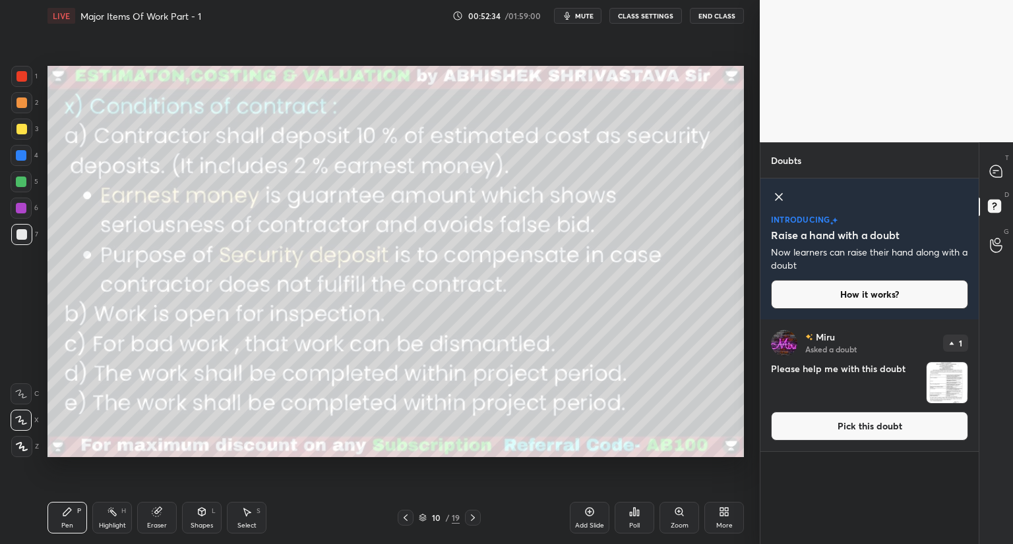
click at [862, 427] on button "Pick this doubt" at bounding box center [869, 426] width 197 height 29
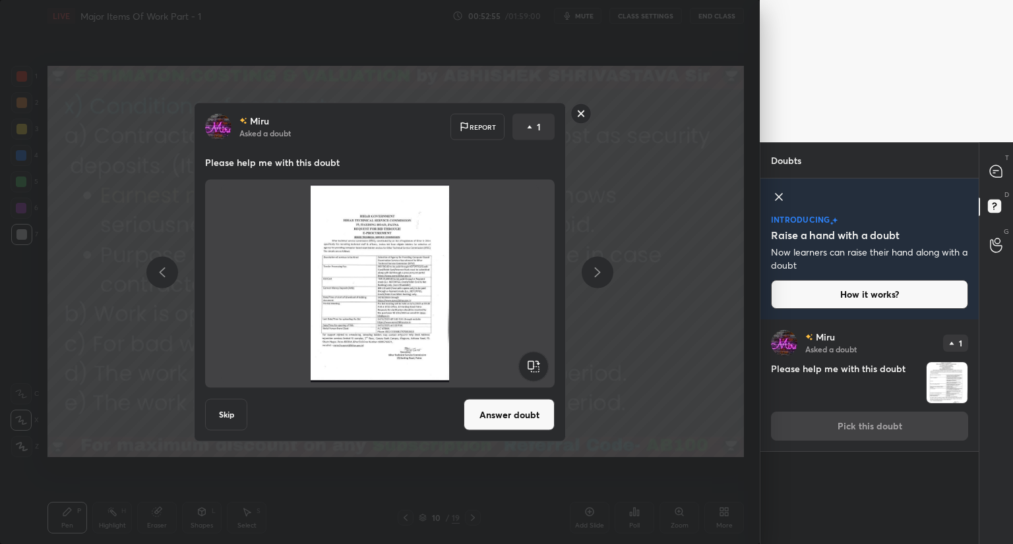
click at [572, 117] on rect at bounding box center [581, 113] width 20 height 20
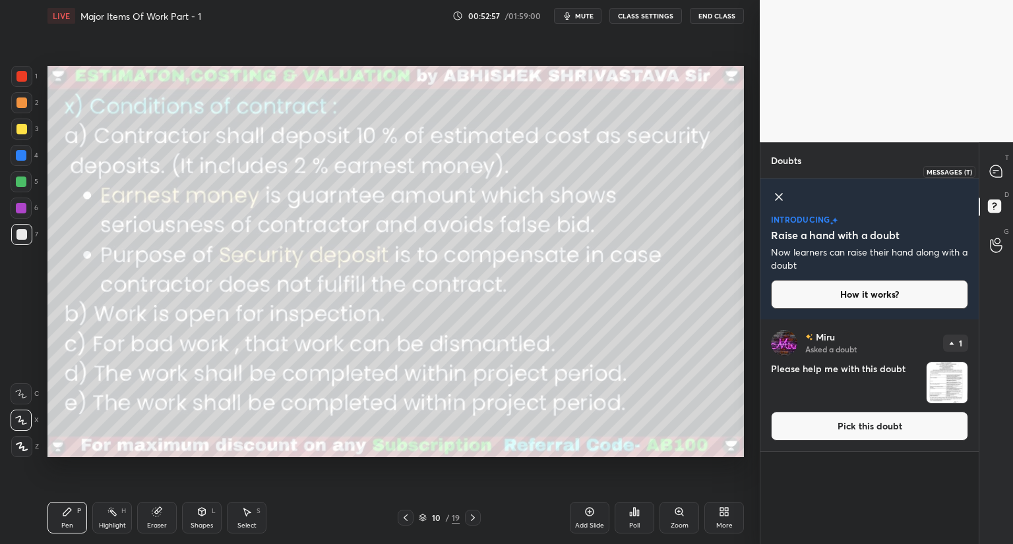
click at [995, 168] on icon at bounding box center [995, 171] width 12 height 12
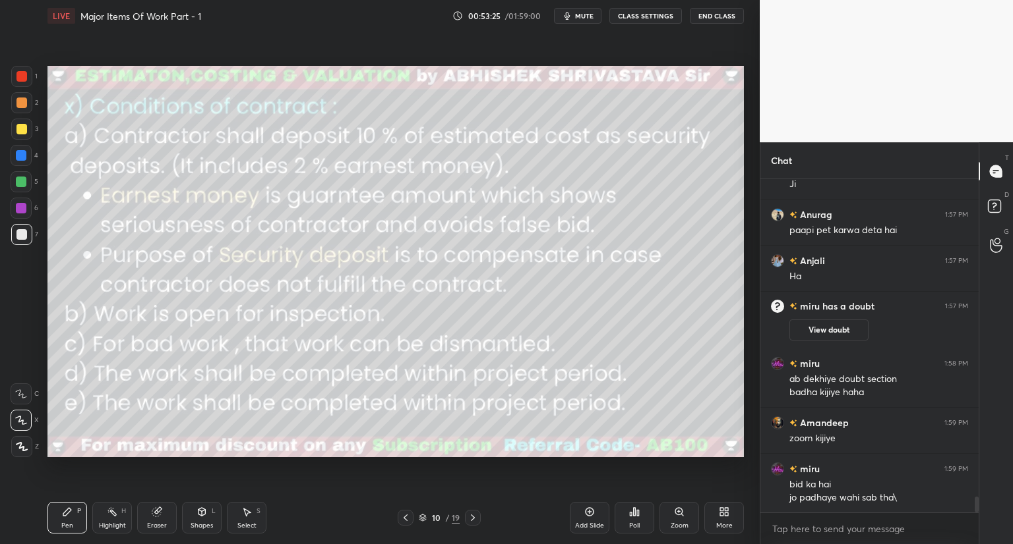
scroll to position [6692, 0]
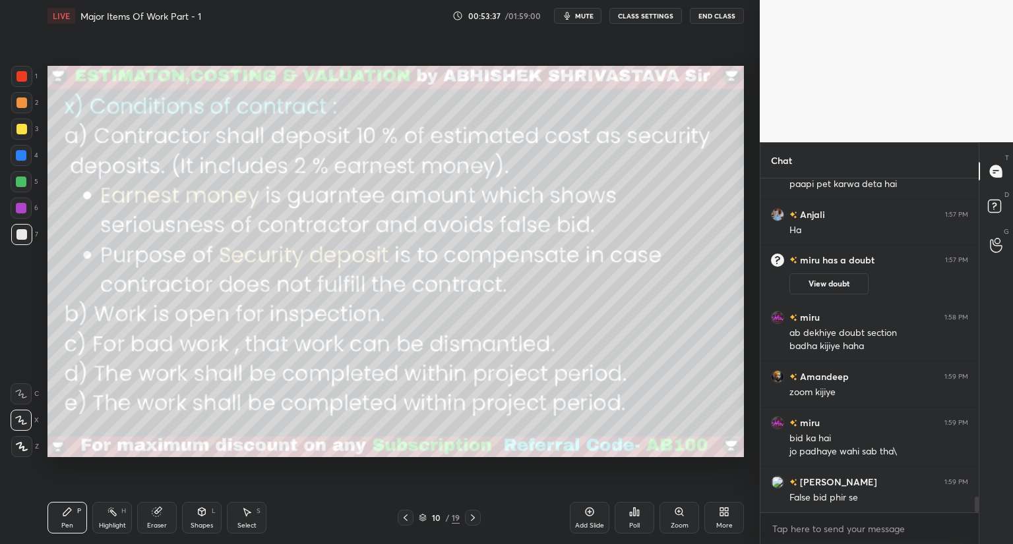
click at [202, 512] on icon at bounding box center [202, 514] width 0 height 5
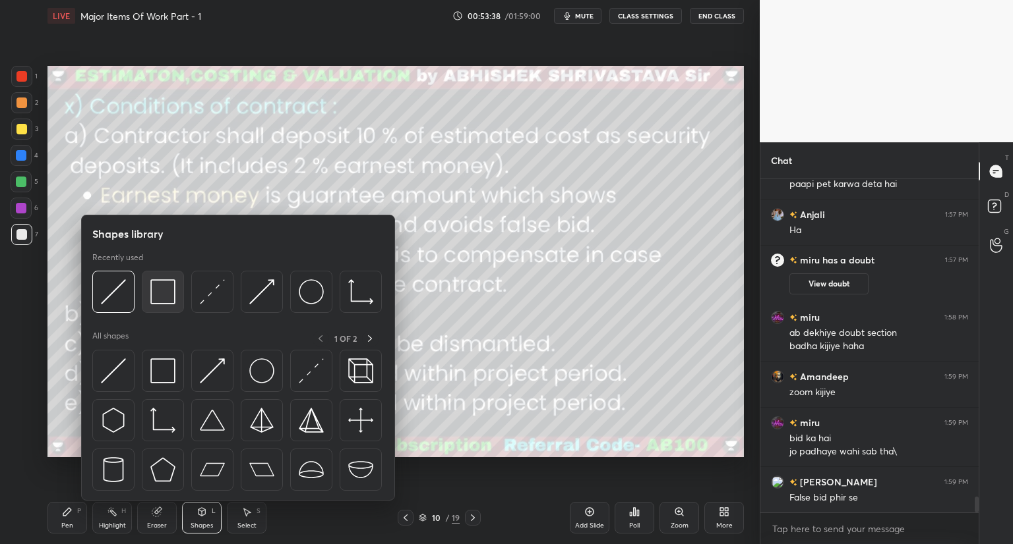
click at [163, 293] on img at bounding box center [162, 291] width 25 height 25
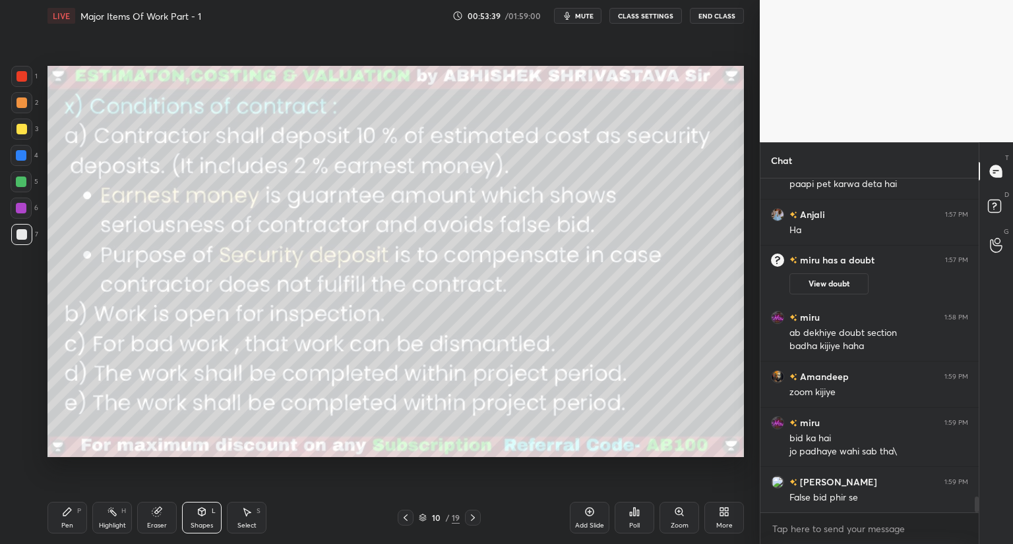
drag, startPoint x: 16, startPoint y: 75, endPoint x: 45, endPoint y: 80, distance: 30.0
click at [19, 77] on div at bounding box center [21, 76] width 21 height 21
click at [76, 516] on div "Pen P" at bounding box center [67, 518] width 40 height 32
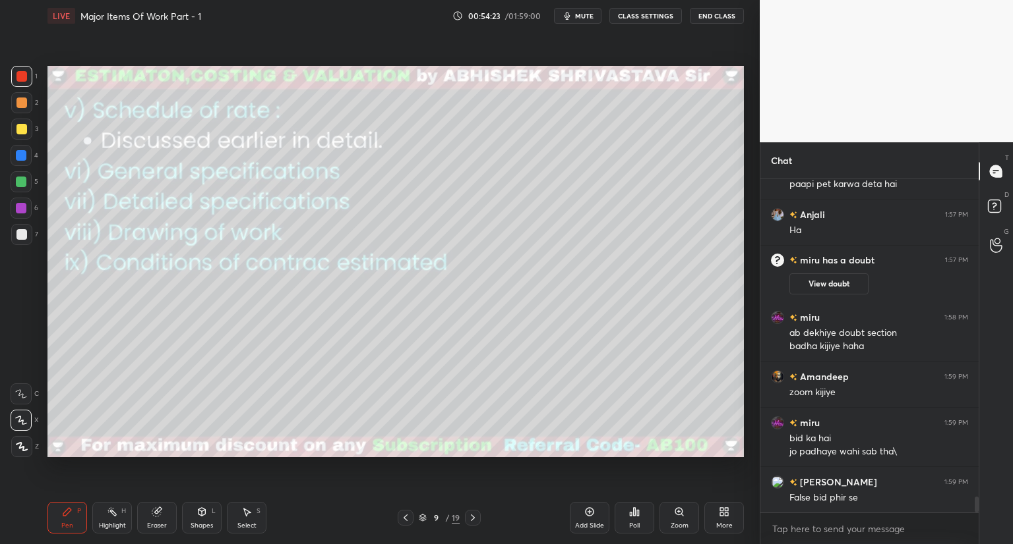
click at [476, 520] on icon at bounding box center [472, 518] width 11 height 11
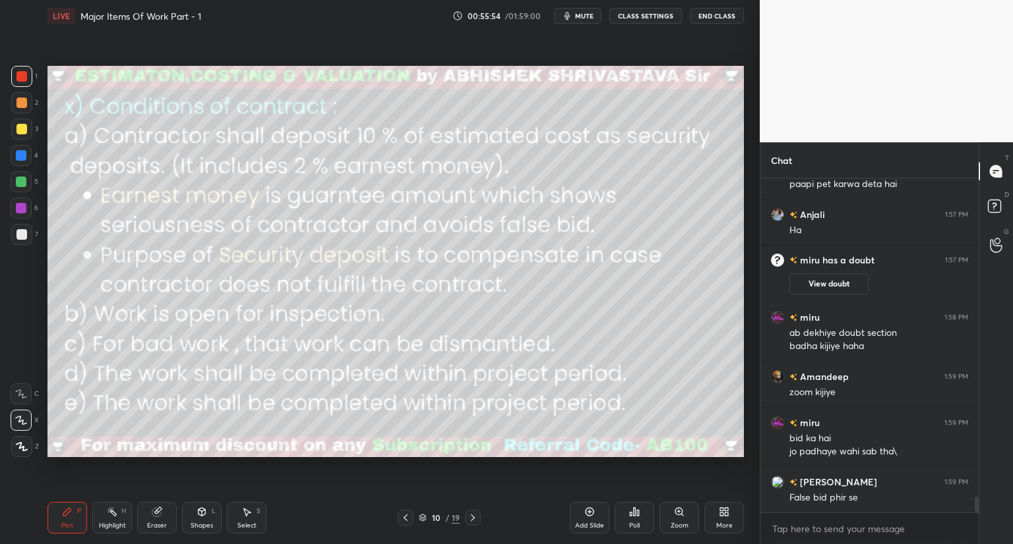
click at [425, 519] on icon at bounding box center [423, 518] width 8 height 8
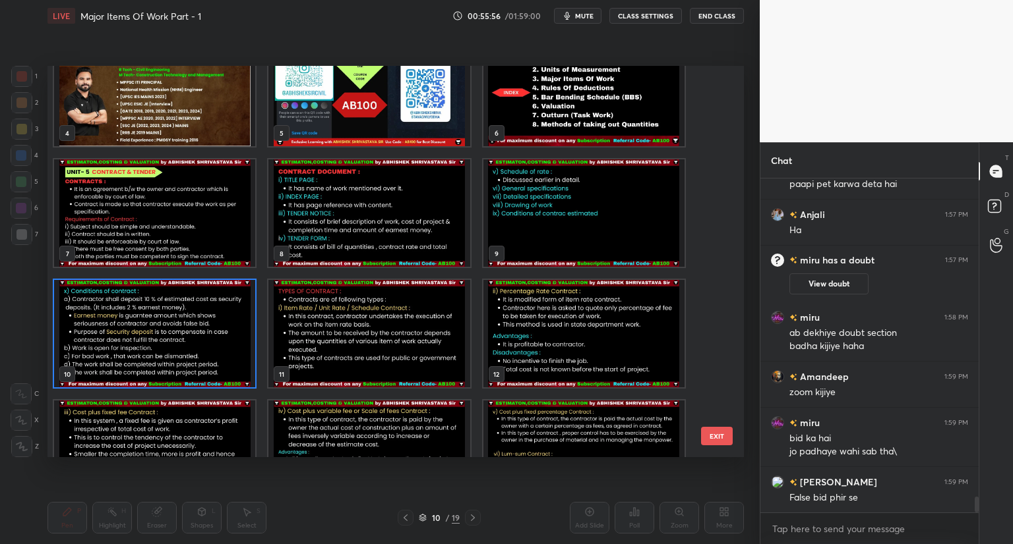
scroll to position [192, 0]
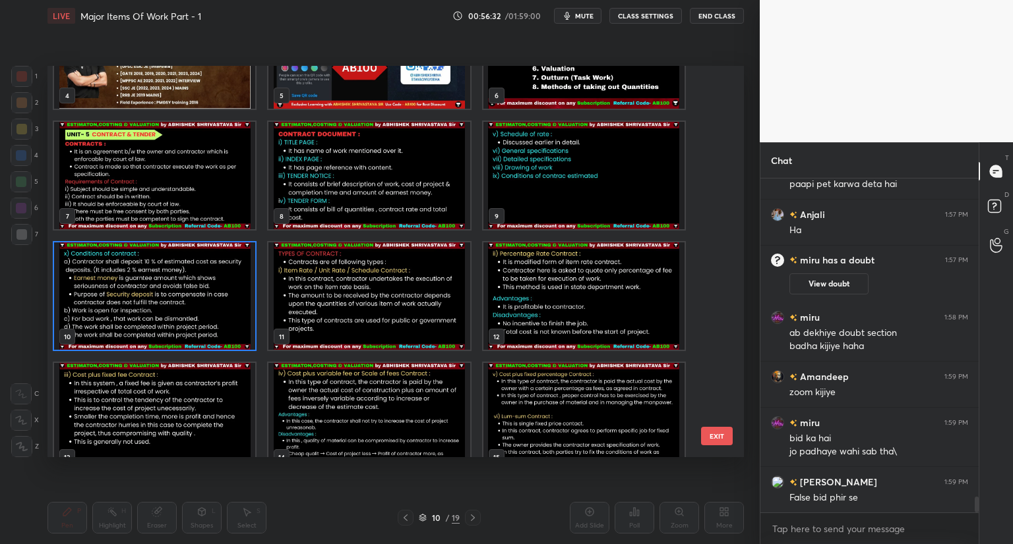
click at [116, 332] on img "grid" at bounding box center [154, 296] width 201 height 107
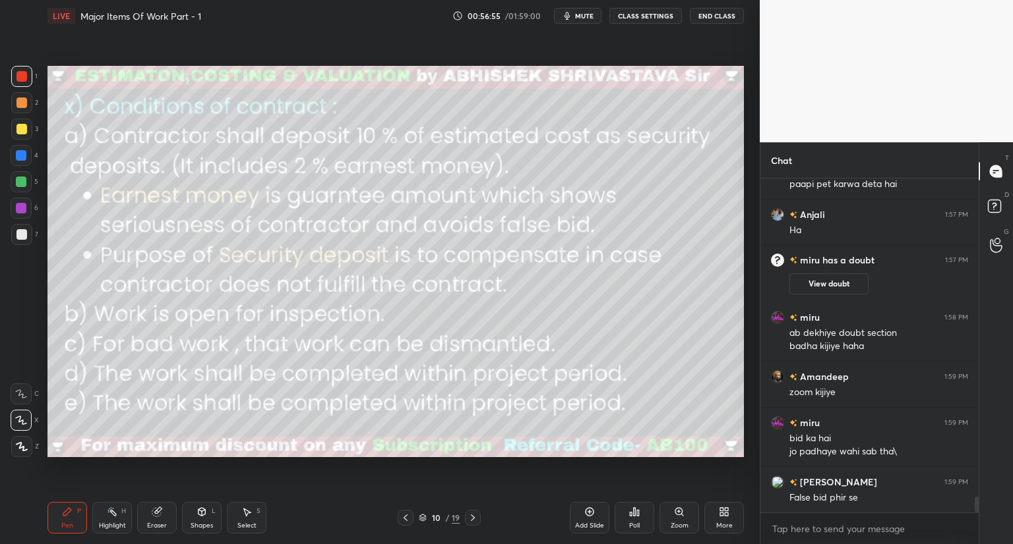
click at [20, 236] on div at bounding box center [21, 234] width 11 height 11
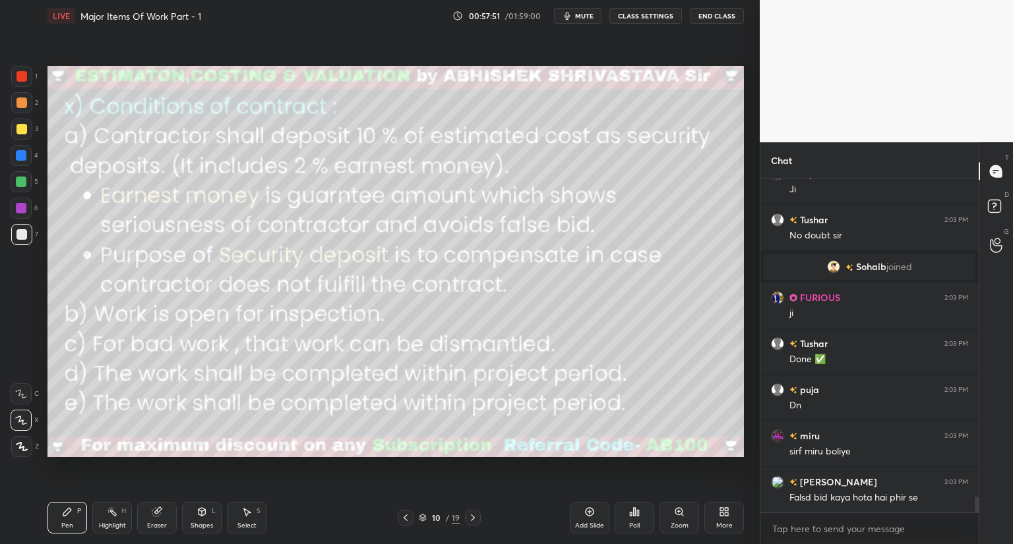
scroll to position [6840, 0]
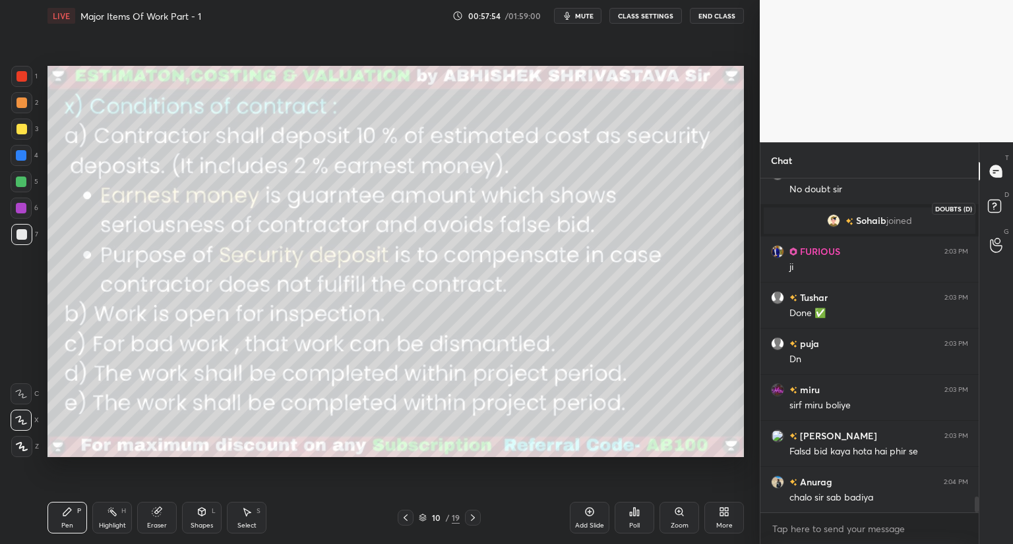
click at [995, 209] on rect at bounding box center [993, 206] width 13 height 13
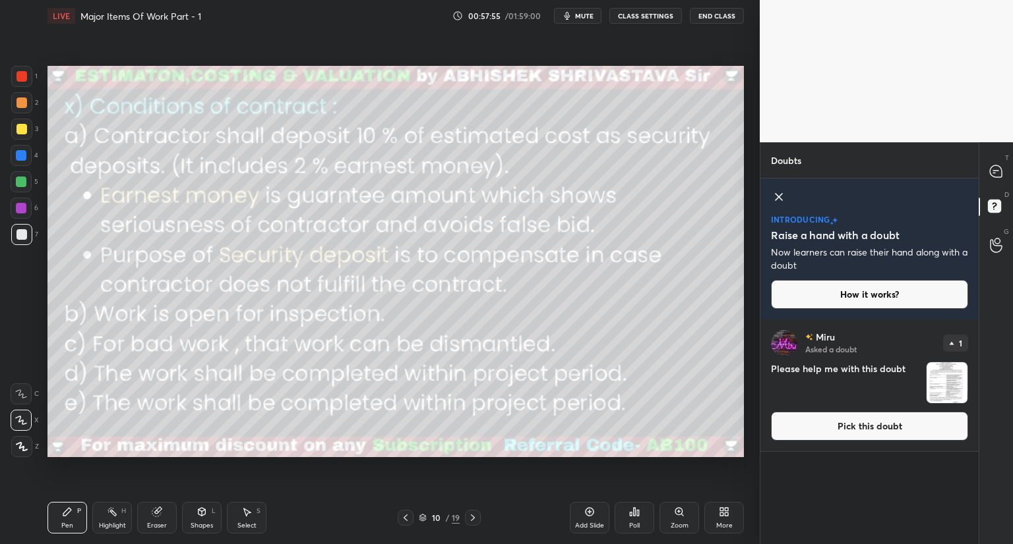
click at [825, 425] on button "Pick this doubt" at bounding box center [869, 426] width 197 height 29
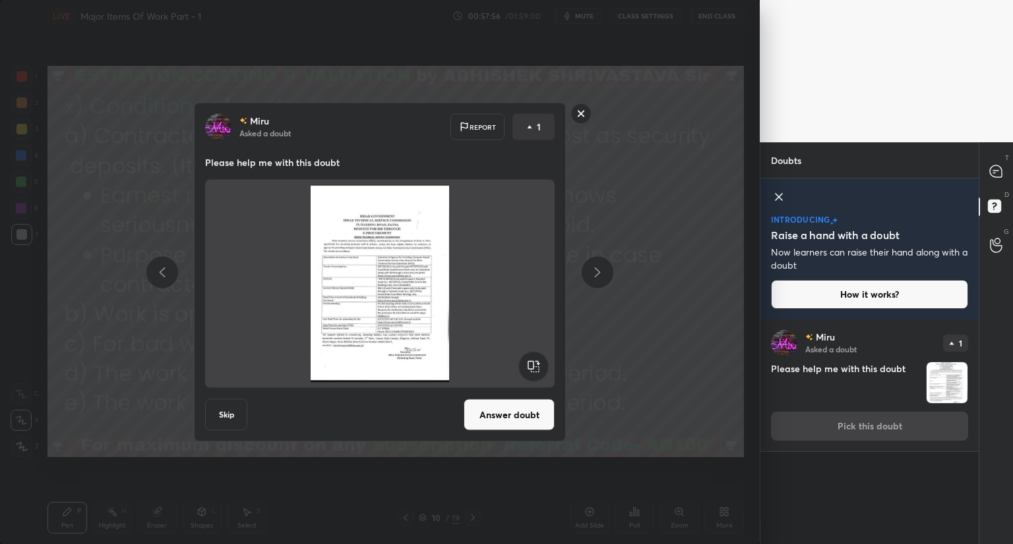
click at [514, 425] on button "Answer doubt" at bounding box center [508, 415] width 91 height 32
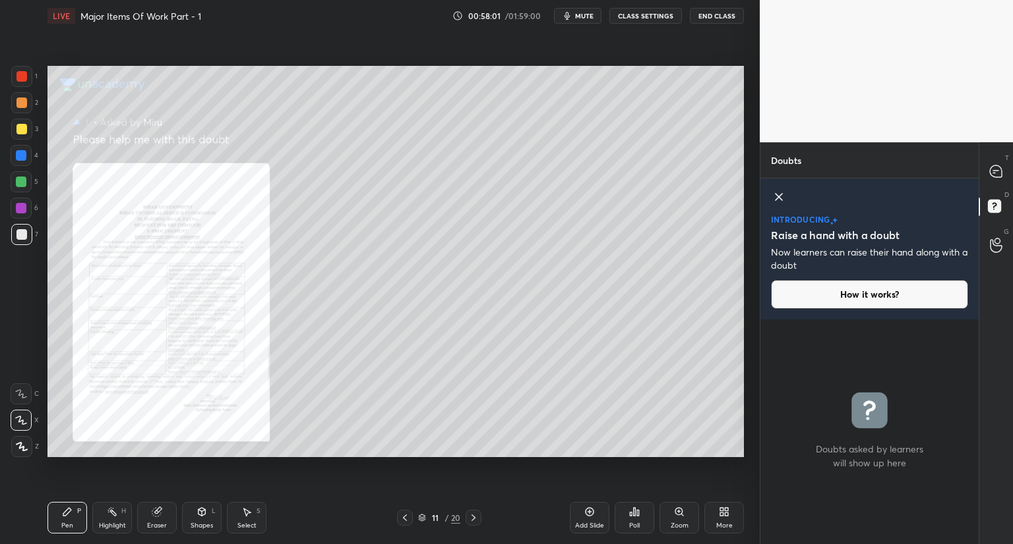
click at [678, 519] on div "Zoom" at bounding box center [679, 518] width 40 height 32
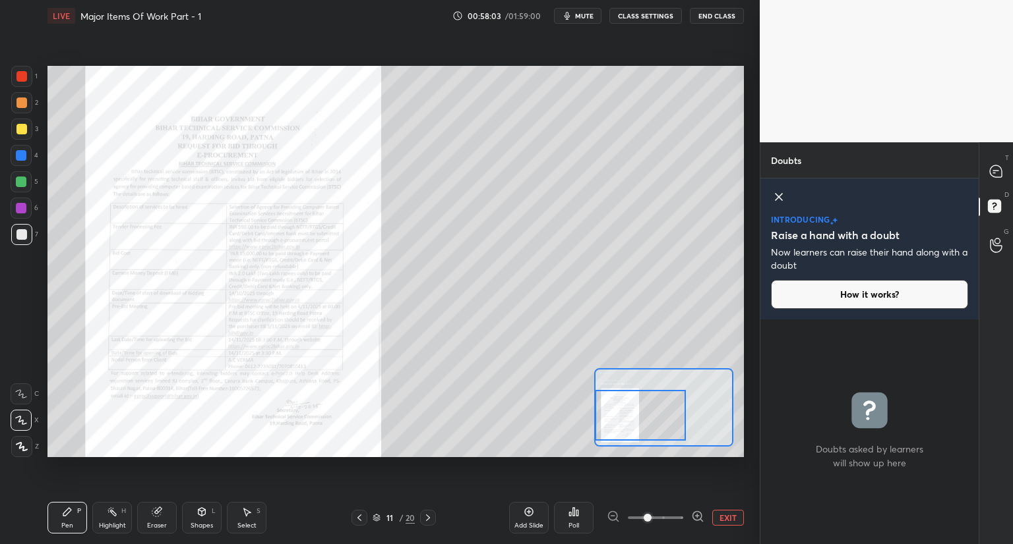
drag, startPoint x: 653, startPoint y: 429, endPoint x: 633, endPoint y: 438, distance: 21.6
click at [633, 438] on div at bounding box center [640, 415] width 91 height 51
click at [660, 517] on span at bounding box center [655, 518] width 55 height 20
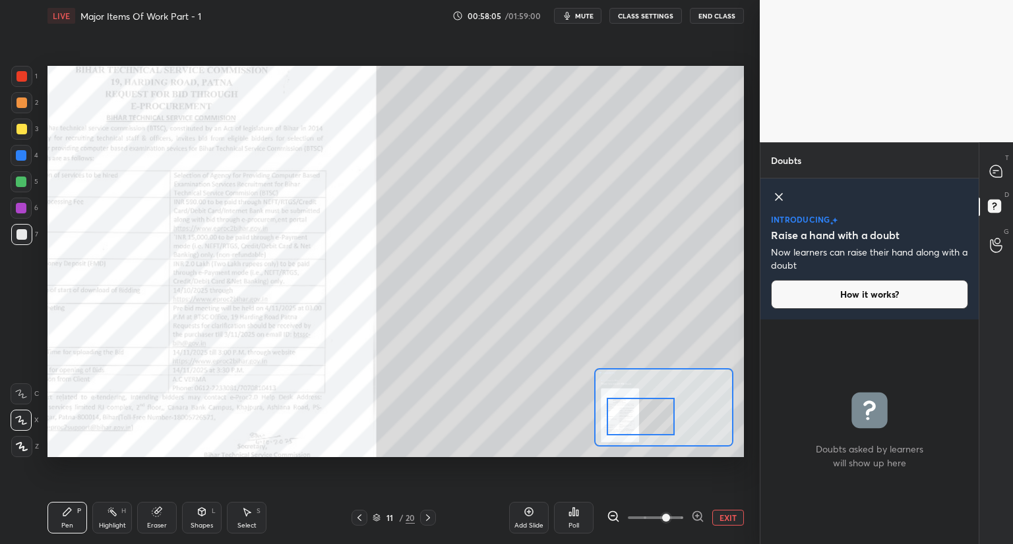
click at [670, 517] on span at bounding box center [666, 518] width 8 height 8
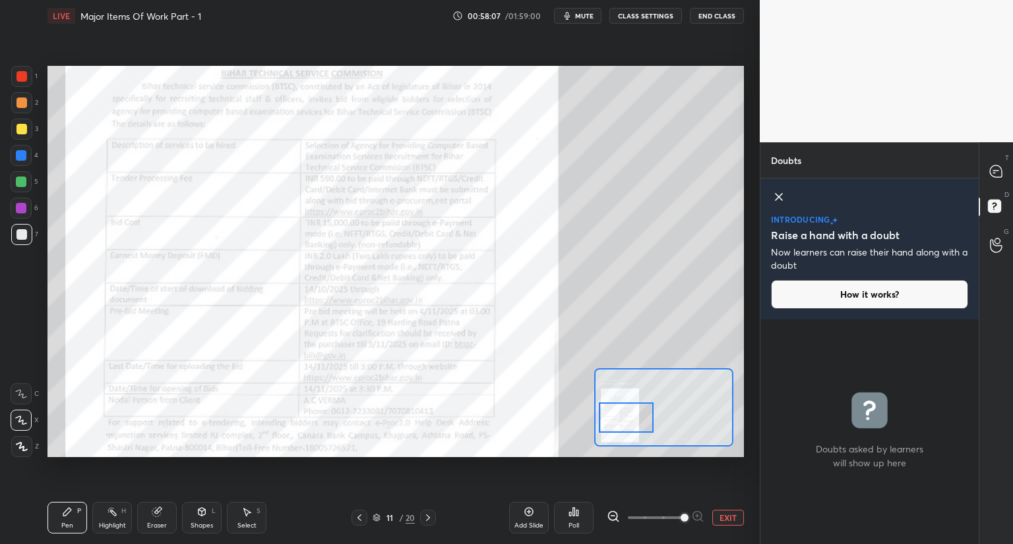
drag, startPoint x: 641, startPoint y: 426, endPoint x: 635, endPoint y: 417, distance: 10.1
click at [635, 421] on div at bounding box center [626, 418] width 55 height 30
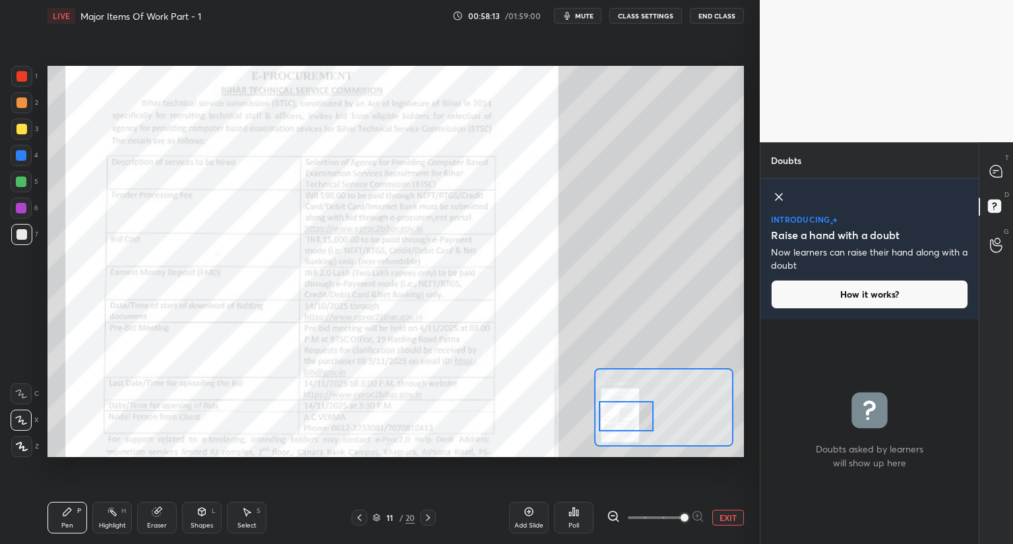
click at [28, 80] on div at bounding box center [21, 76] width 21 height 21
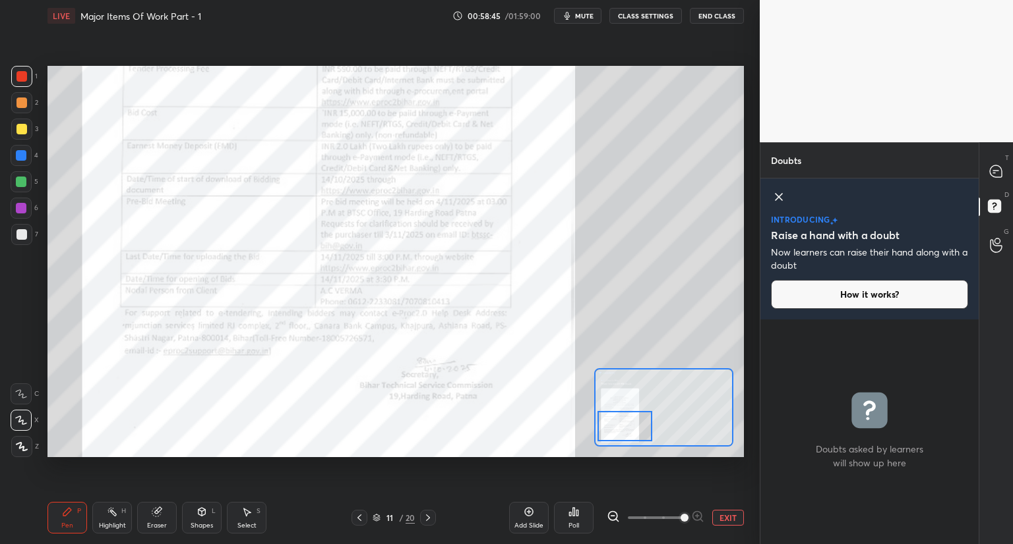
drag, startPoint x: 622, startPoint y: 423, endPoint x: 620, endPoint y: 432, distance: 10.0
click at [620, 432] on div at bounding box center [624, 426] width 55 height 30
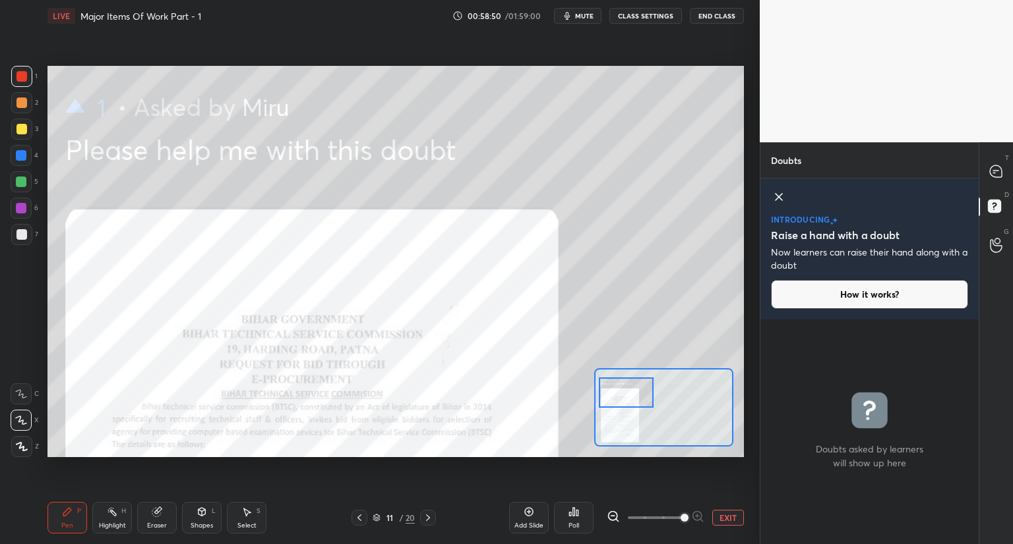
drag, startPoint x: 615, startPoint y: 420, endPoint x: 619, endPoint y: 402, distance: 18.2
click at [619, 402] on div at bounding box center [626, 393] width 55 height 30
click at [374, 517] on icon at bounding box center [376, 518] width 8 height 8
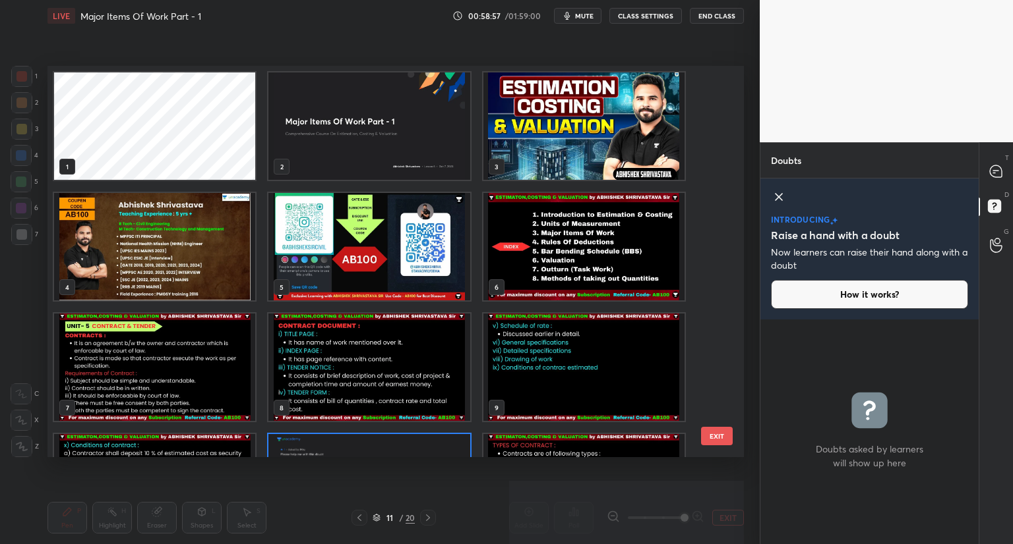
scroll to position [388, 690]
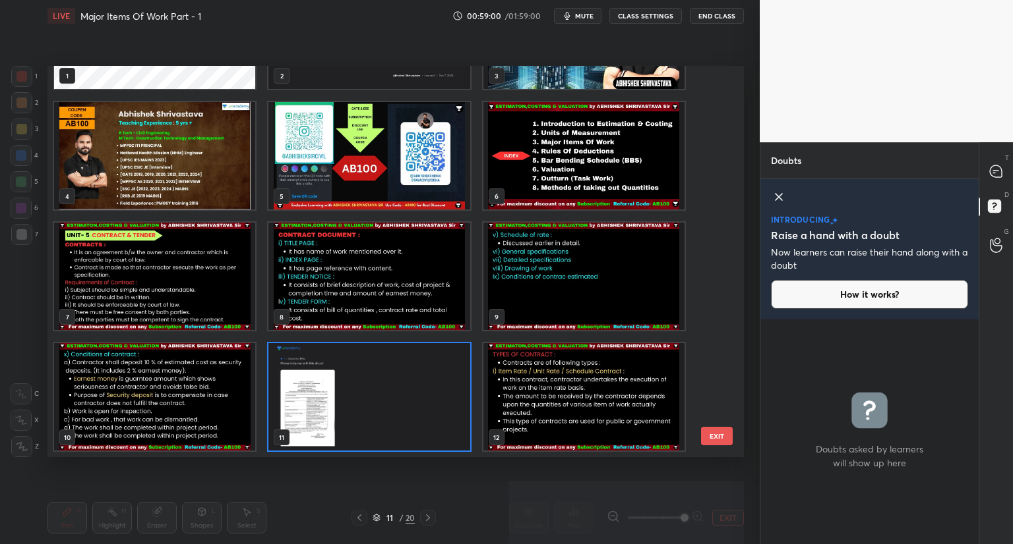
click at [589, 405] on img "grid" at bounding box center [583, 396] width 201 height 107
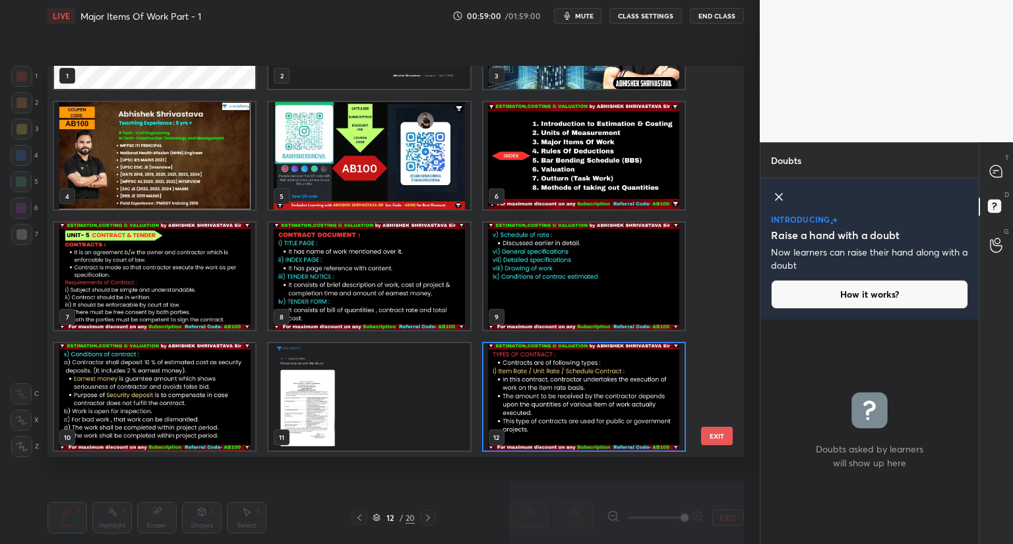
click at [592, 405] on img "grid" at bounding box center [583, 396] width 201 height 107
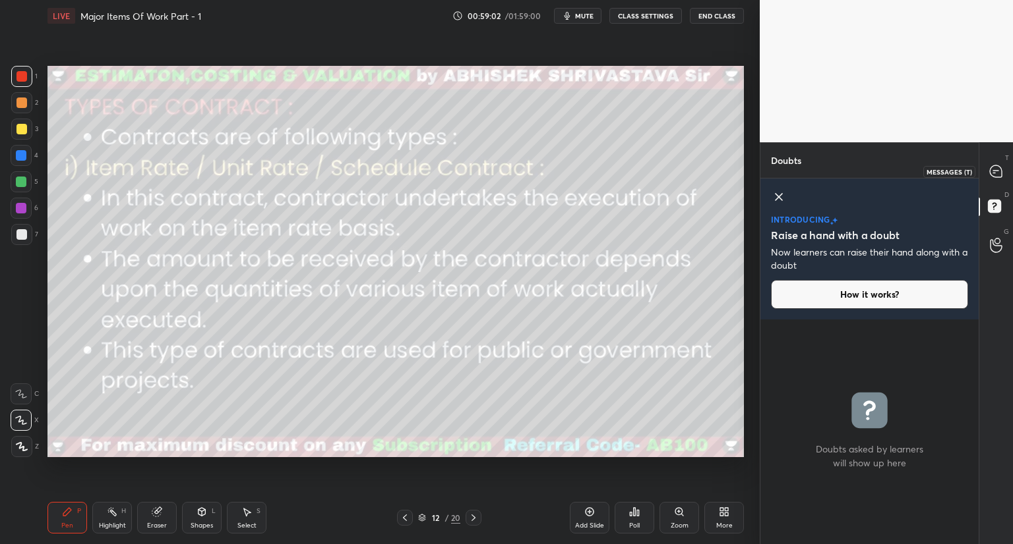
click at [991, 167] on icon at bounding box center [995, 171] width 12 height 12
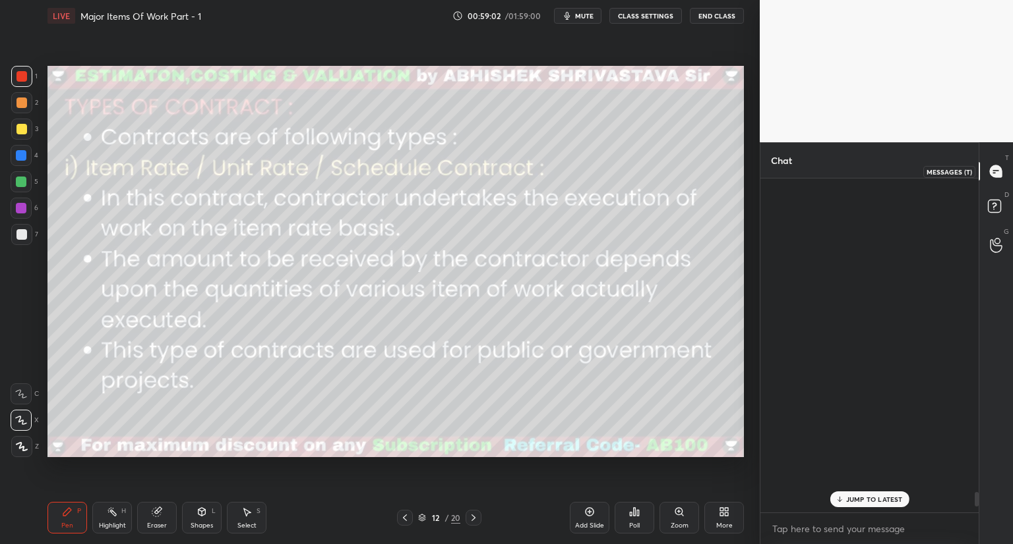
scroll to position [330, 214]
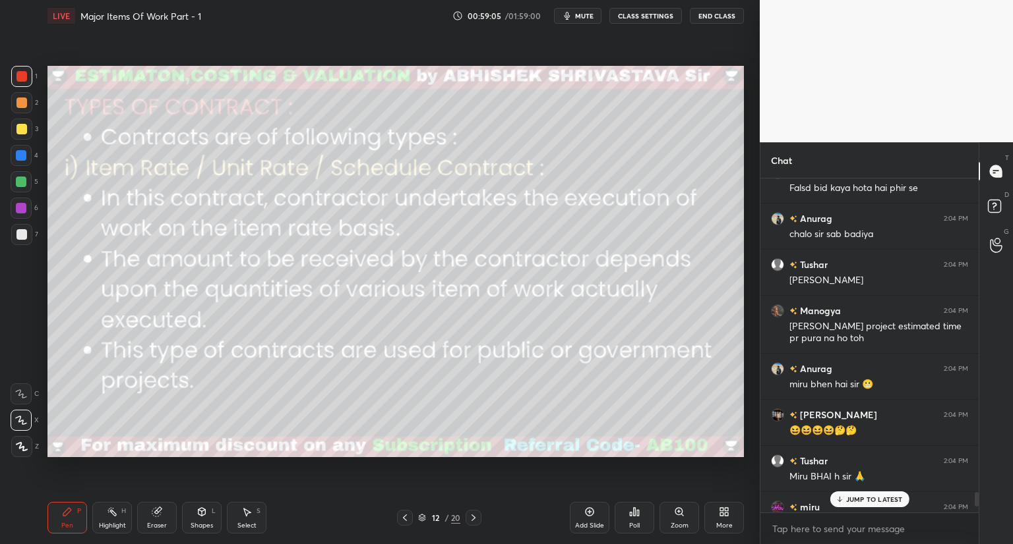
click at [850, 507] on div "JUMP TO LATEST" at bounding box center [868, 500] width 79 height 16
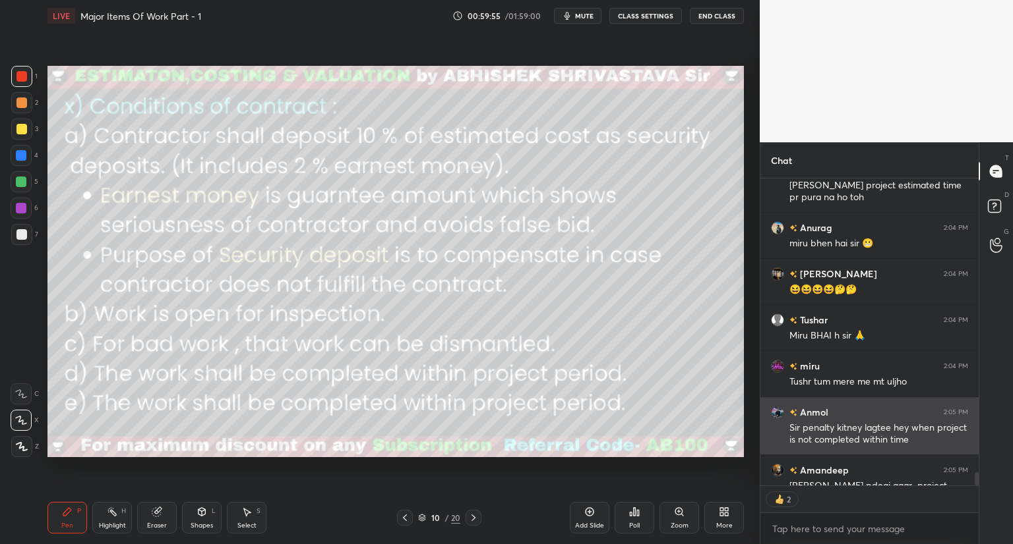
scroll to position [7409, 0]
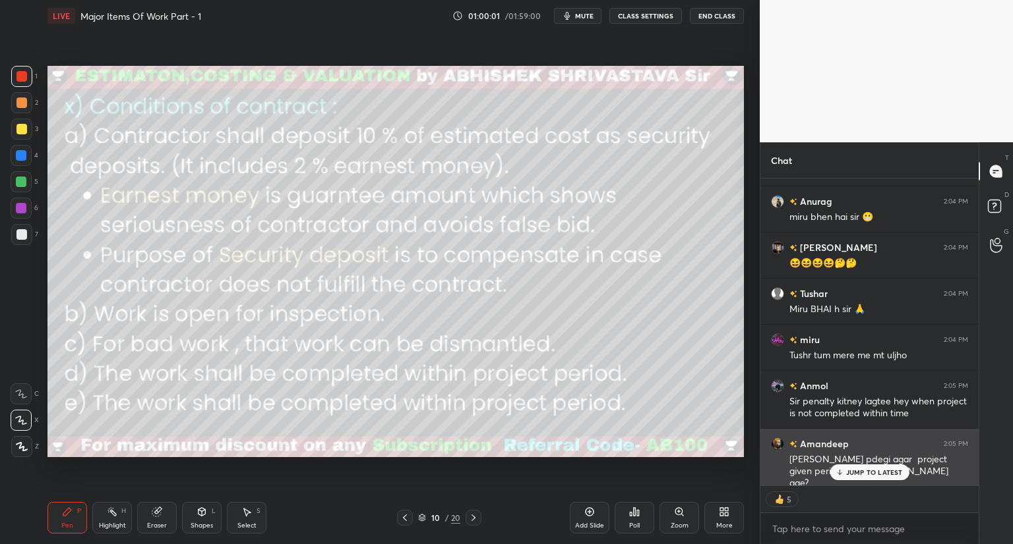
click at [863, 464] on div "[PERSON_NAME] pdegi agar project given period k andr [PERSON_NAME] age?" at bounding box center [878, 472] width 179 height 37
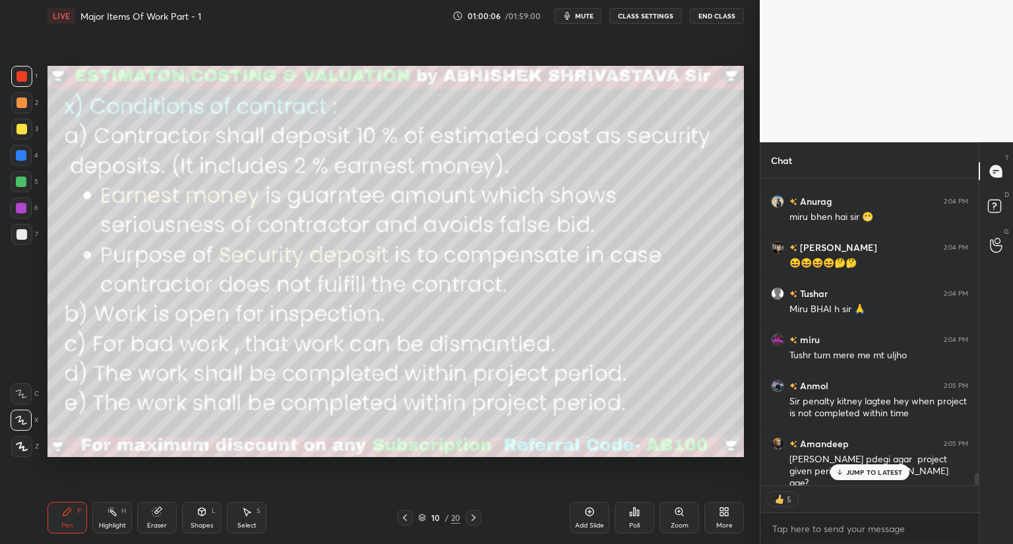
click at [888, 475] on p "JUMP TO LATEST" at bounding box center [874, 473] width 57 height 8
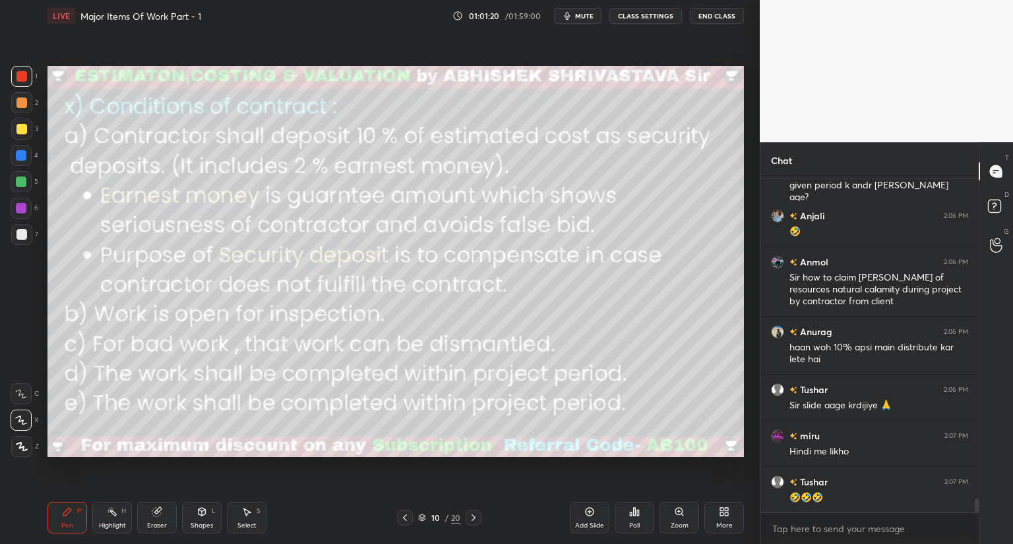
scroll to position [7740, 0]
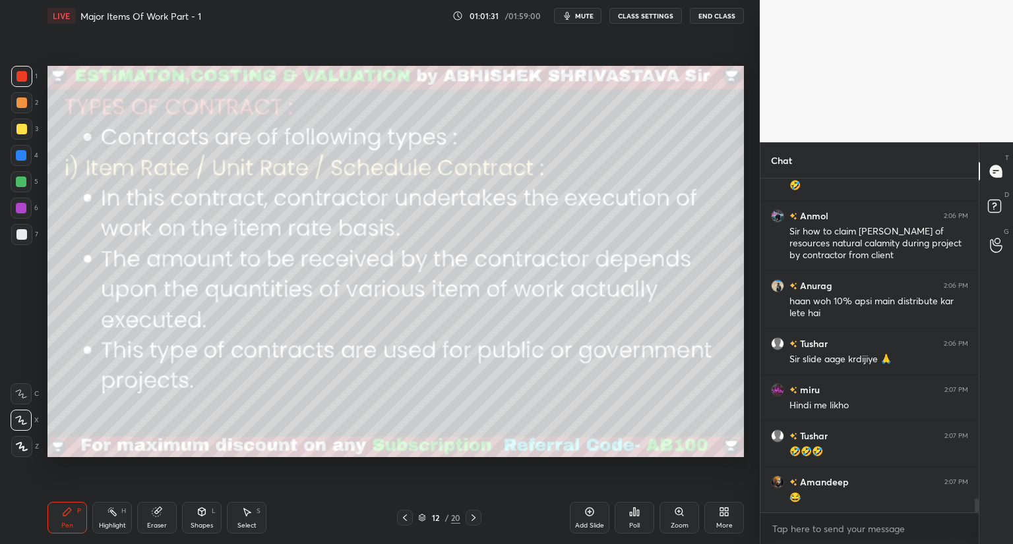
click at [425, 517] on icon at bounding box center [422, 518] width 8 height 8
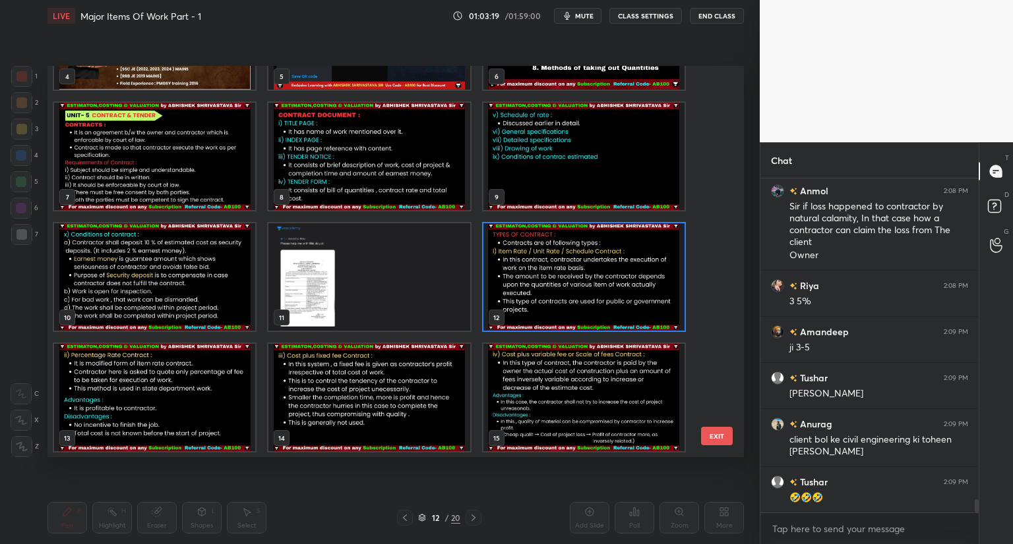
scroll to position [8216, 0]
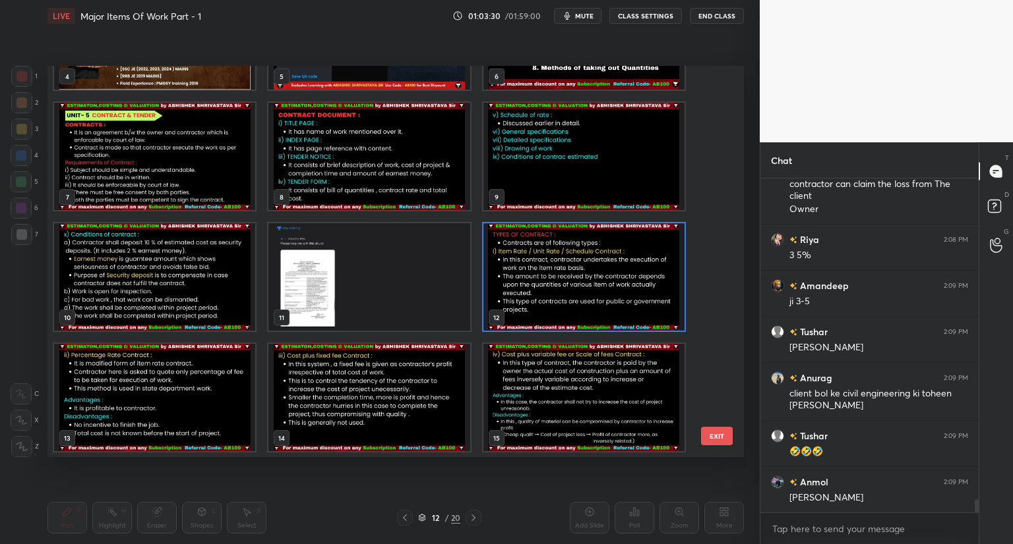
drag, startPoint x: 570, startPoint y: 288, endPoint x: 577, endPoint y: 287, distance: 7.9
click at [572, 287] on img "grid" at bounding box center [583, 276] width 201 height 107
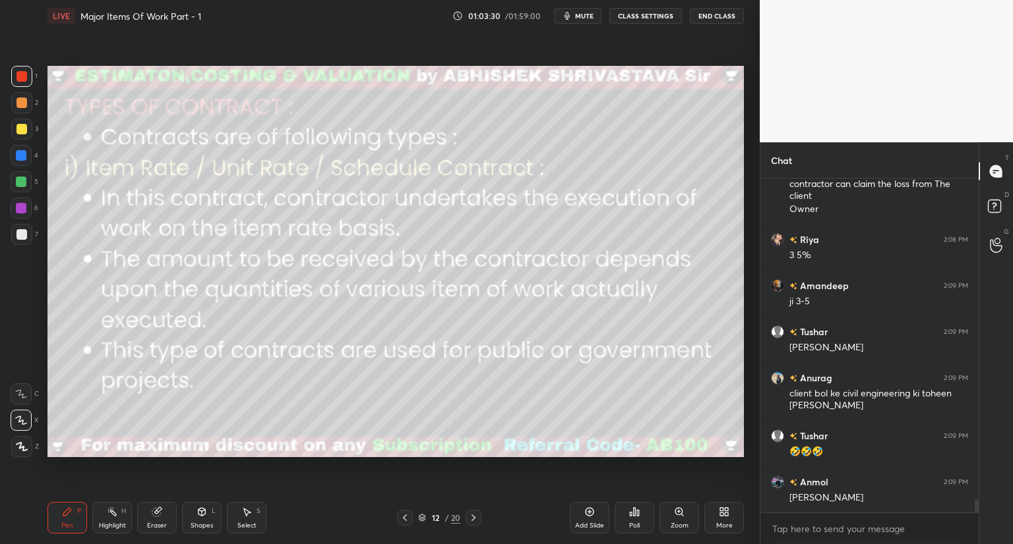
click at [577, 292] on img "grid" at bounding box center [583, 276] width 201 height 107
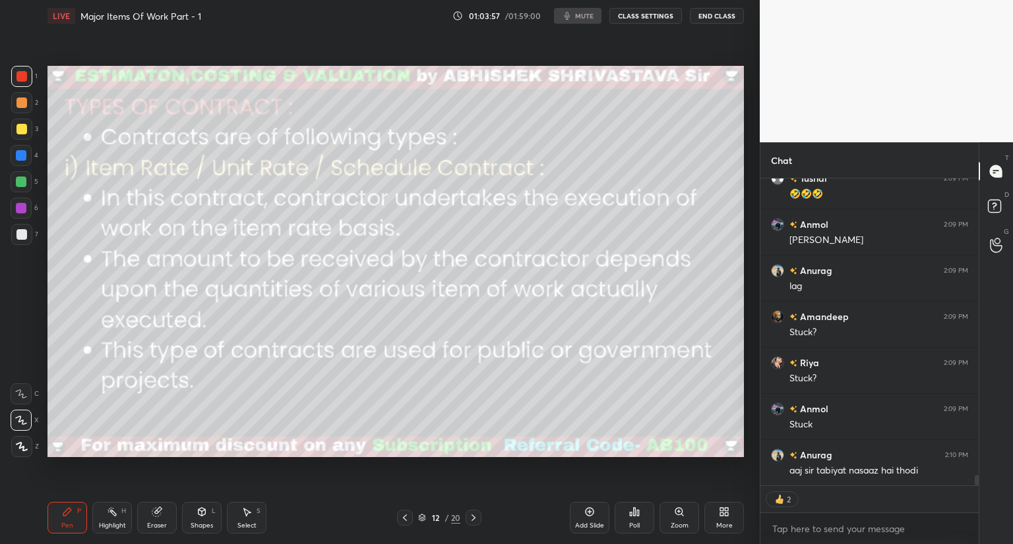
scroll to position [8519, 0]
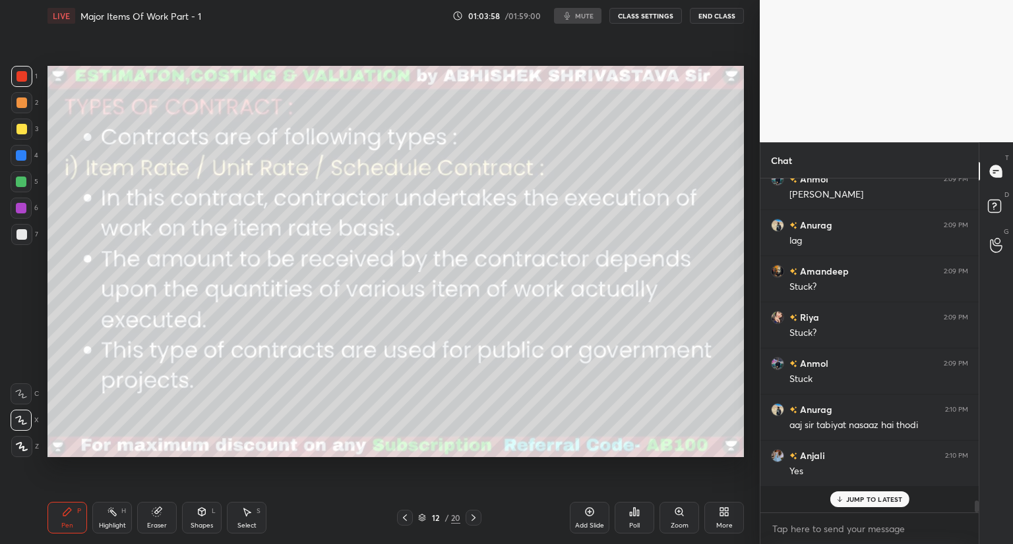
type textarea "x"
